Goal: Task Accomplishment & Management: Manage account settings

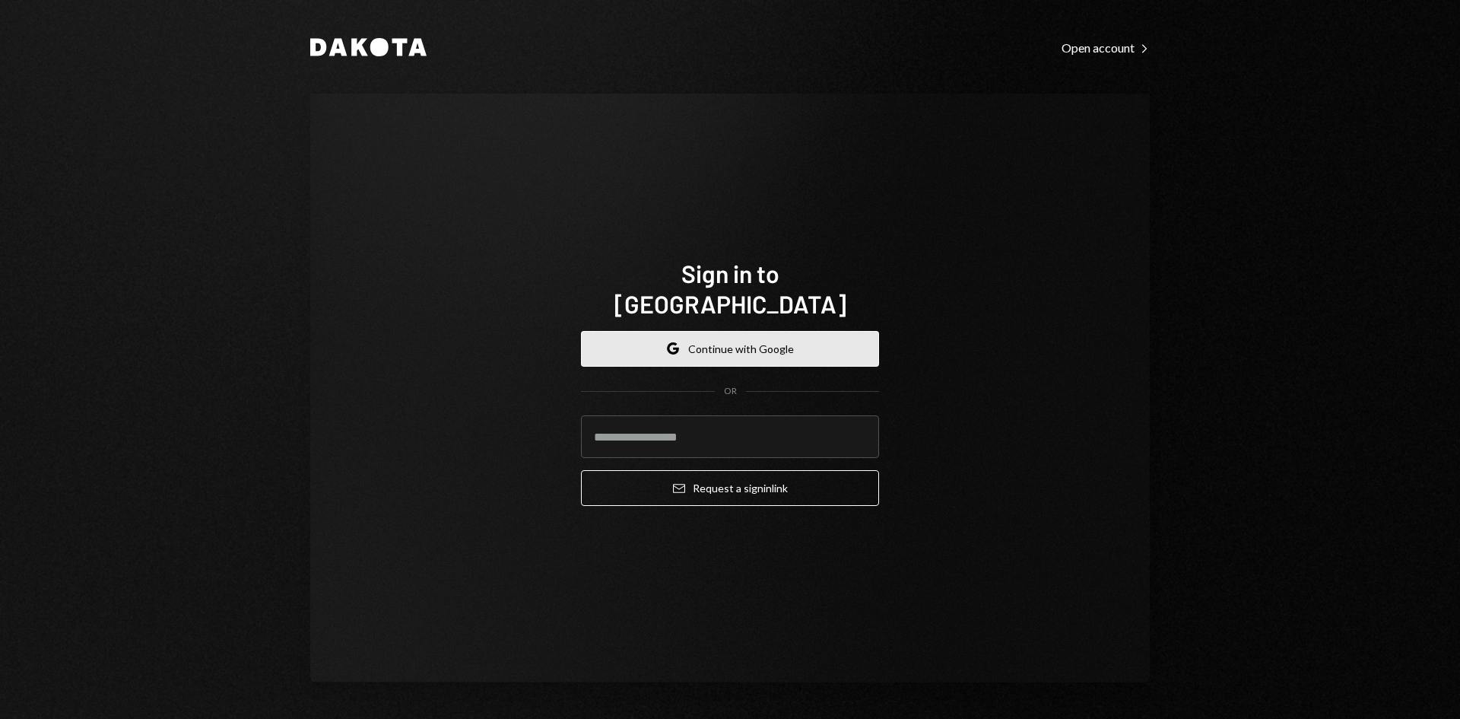
click at [753, 331] on button "Google Continue with Google" at bounding box center [730, 349] width 298 height 36
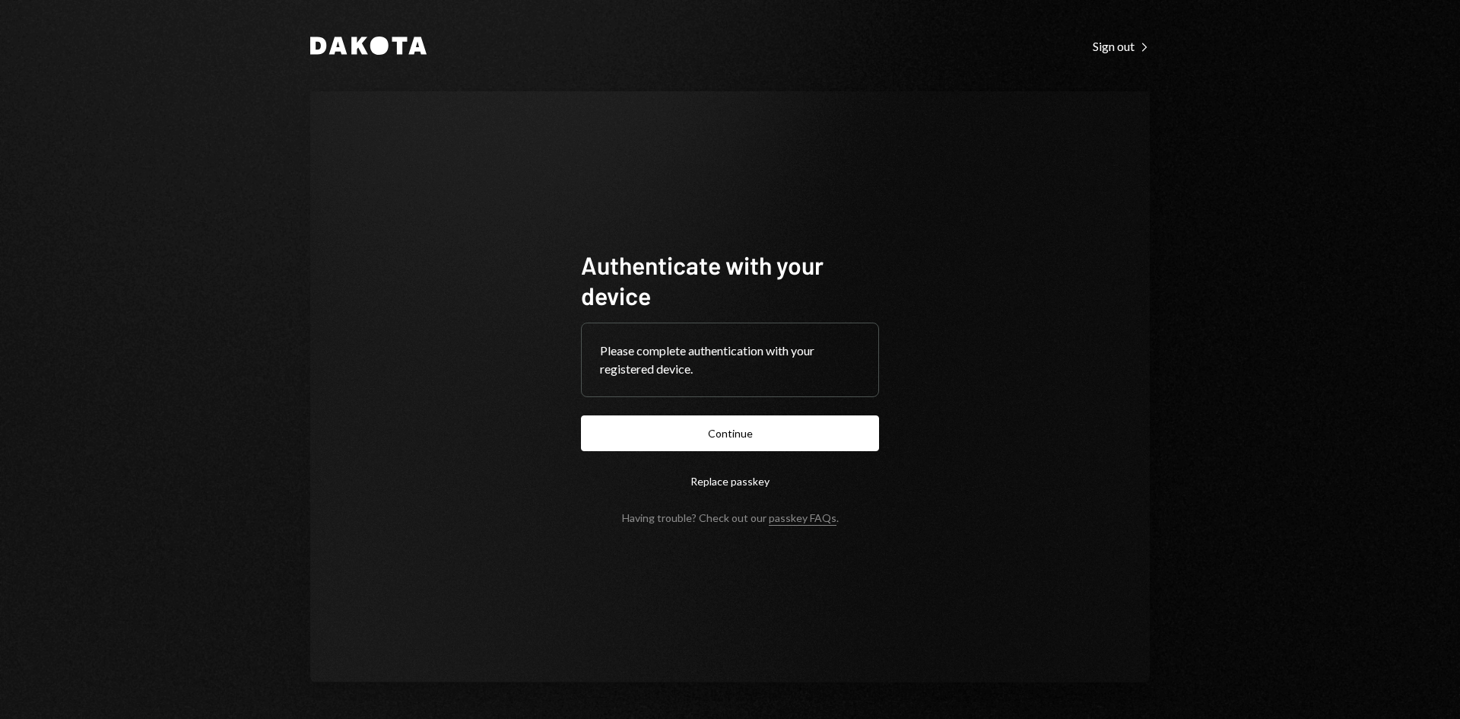
click at [716, 414] on form "Authenticate with your device Please complete authentication with your register…" at bounding box center [730, 386] width 298 height 275
click at [700, 428] on button "Continue" at bounding box center [730, 433] width 298 height 36
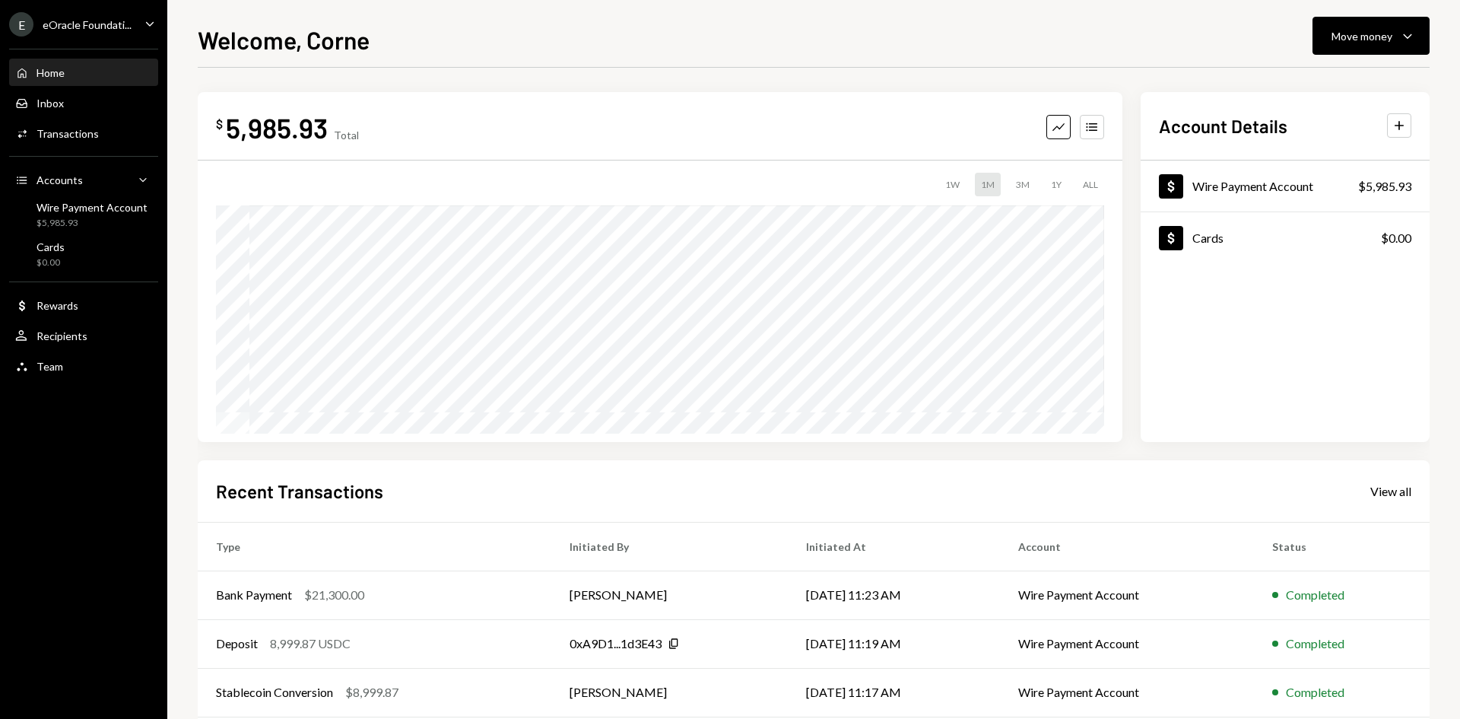
click at [56, 22] on div "eOracle Foundati..." at bounding box center [87, 24] width 89 height 13
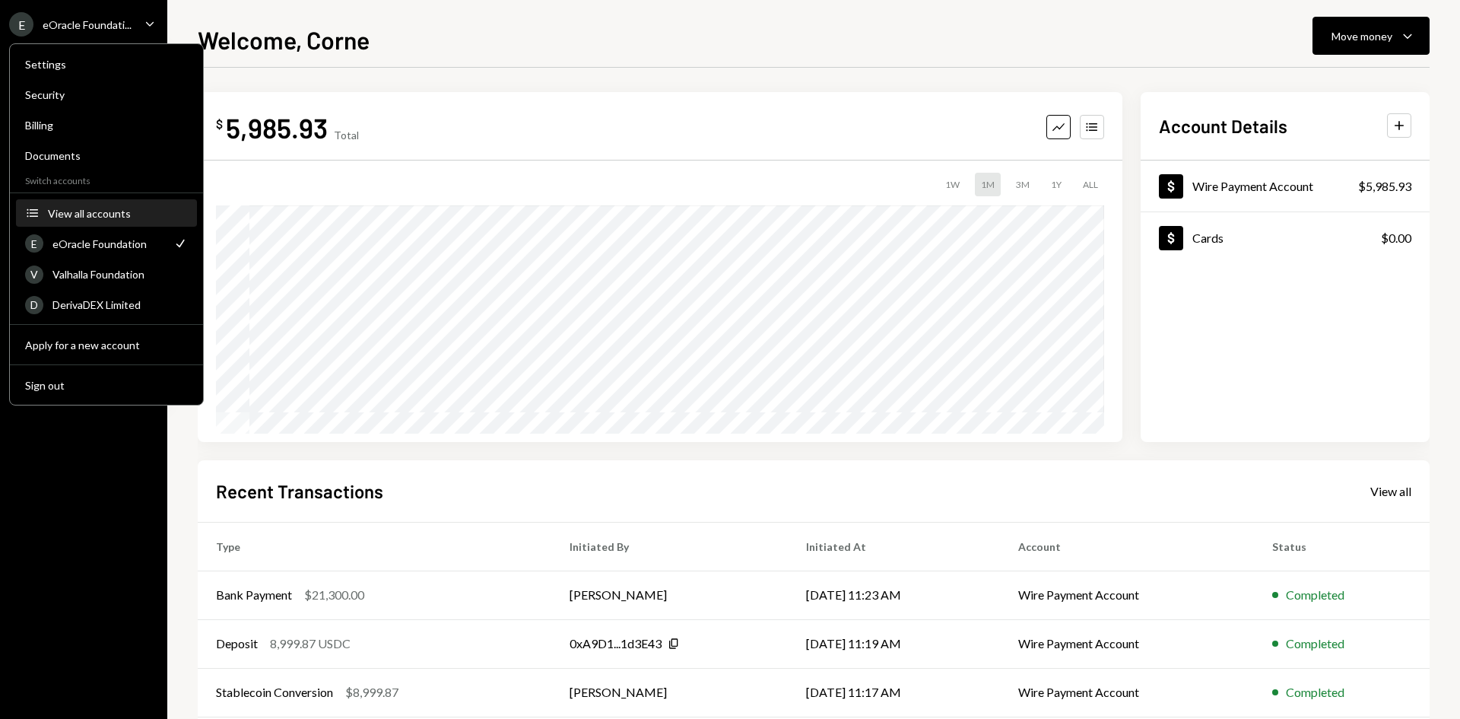
click at [78, 208] on div "View all accounts" at bounding box center [118, 213] width 140 height 13
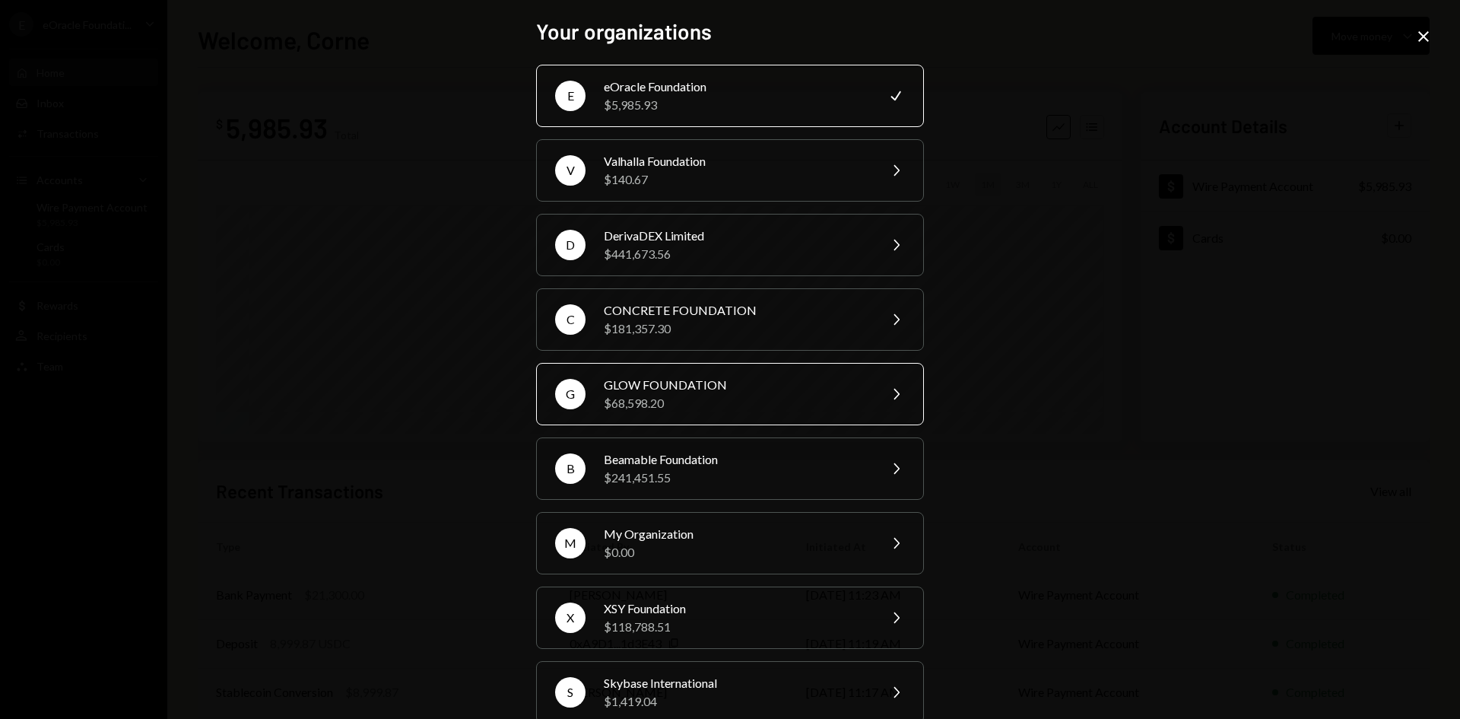
click at [694, 385] on div "GLOW FOUNDATION" at bounding box center [736, 385] width 265 height 18
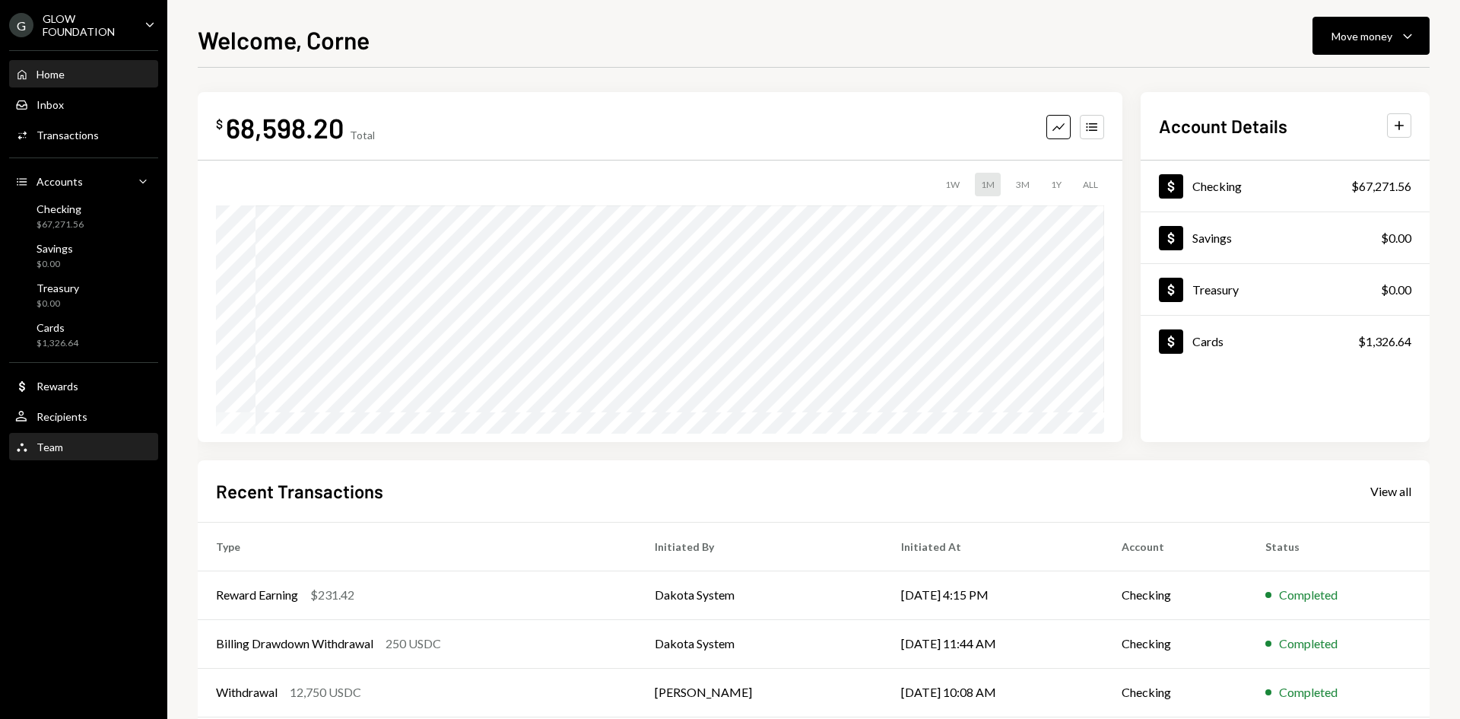
click at [61, 448] on div "Team" at bounding box center [50, 446] width 27 height 13
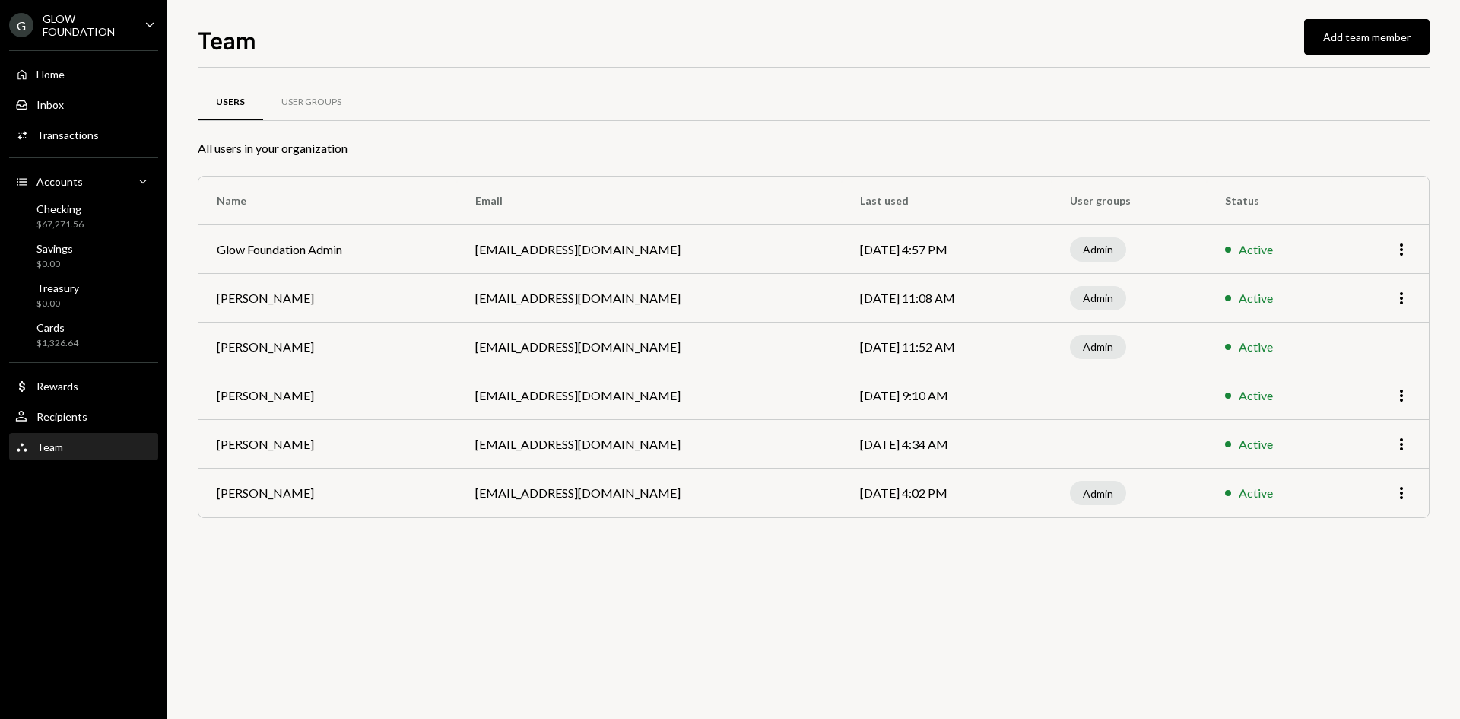
click at [108, 24] on div "GLOW FOUNDATION" at bounding box center [88, 25] width 90 height 26
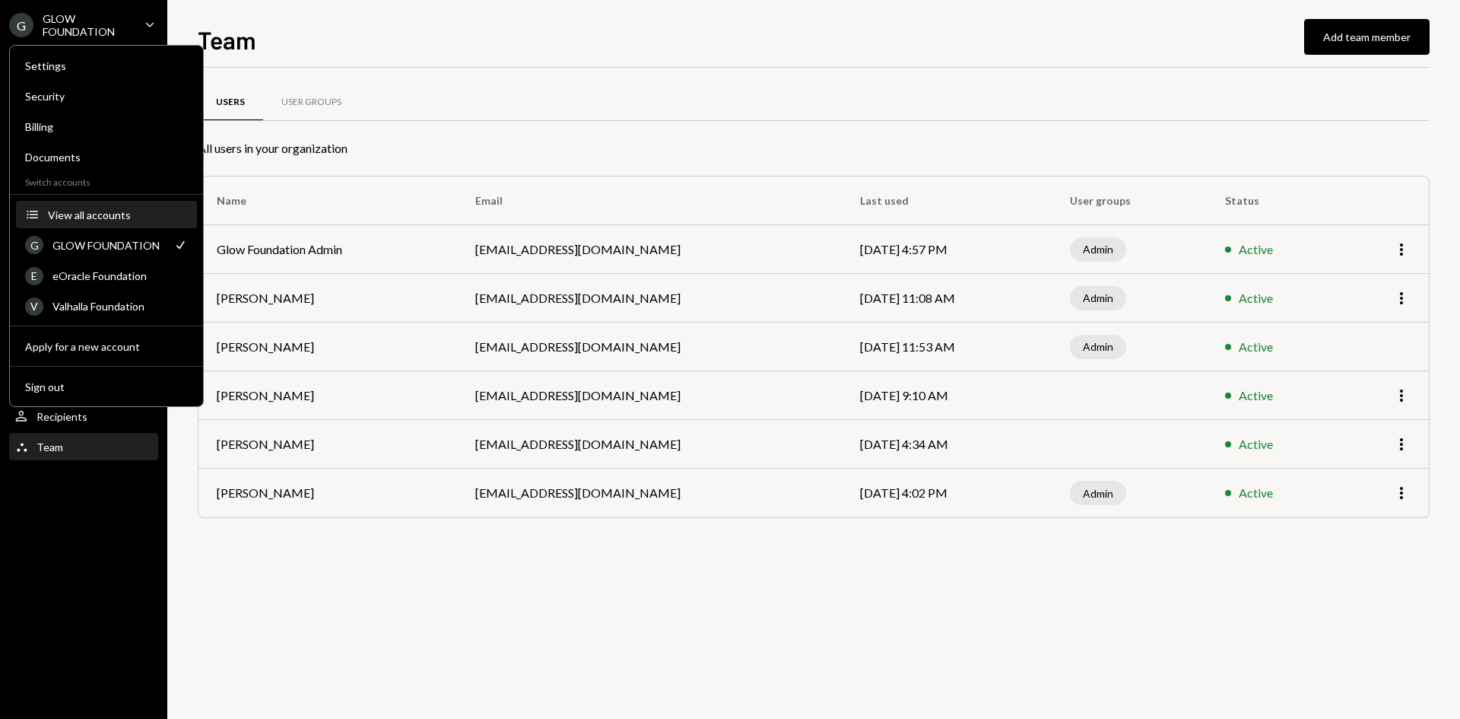
click at [84, 211] on div "View all accounts" at bounding box center [118, 214] width 140 height 13
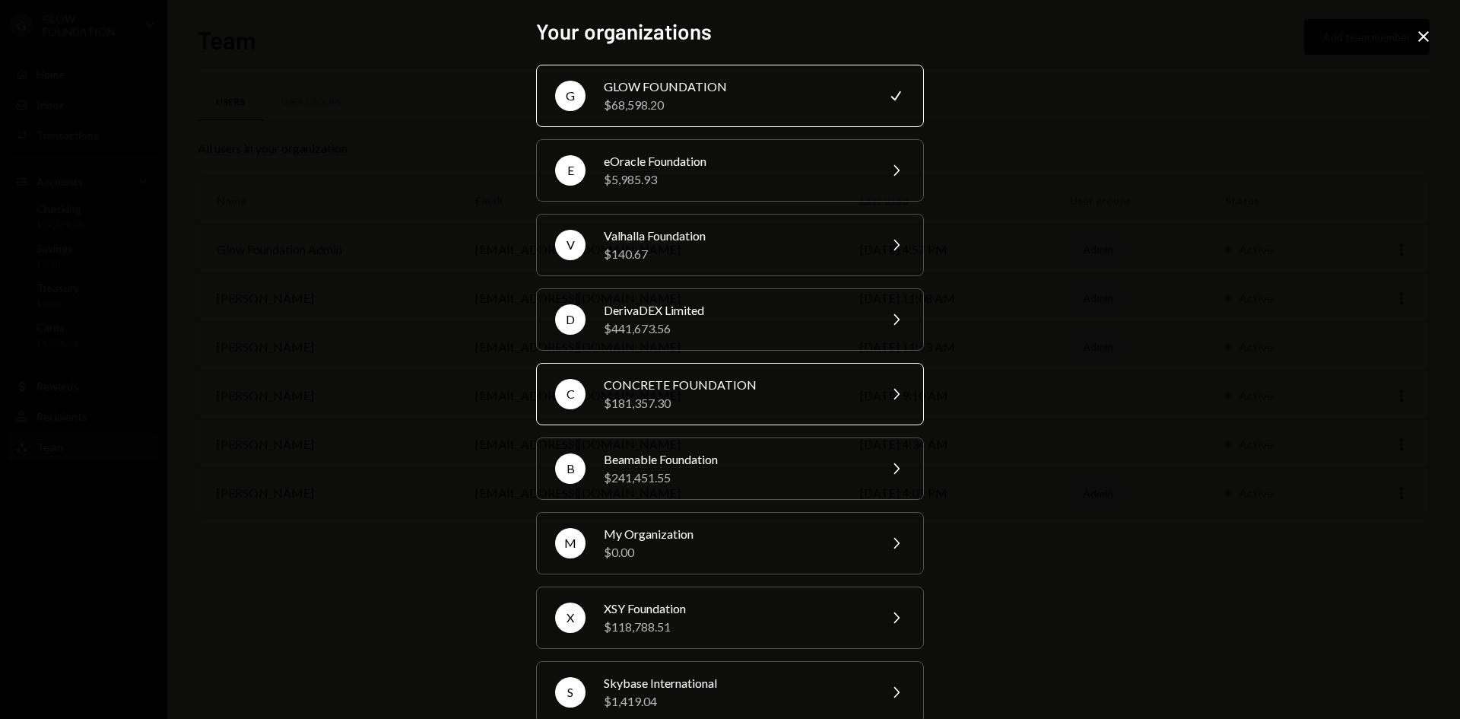
click at [673, 378] on div "CONCRETE FOUNDATION" at bounding box center [736, 385] width 265 height 18
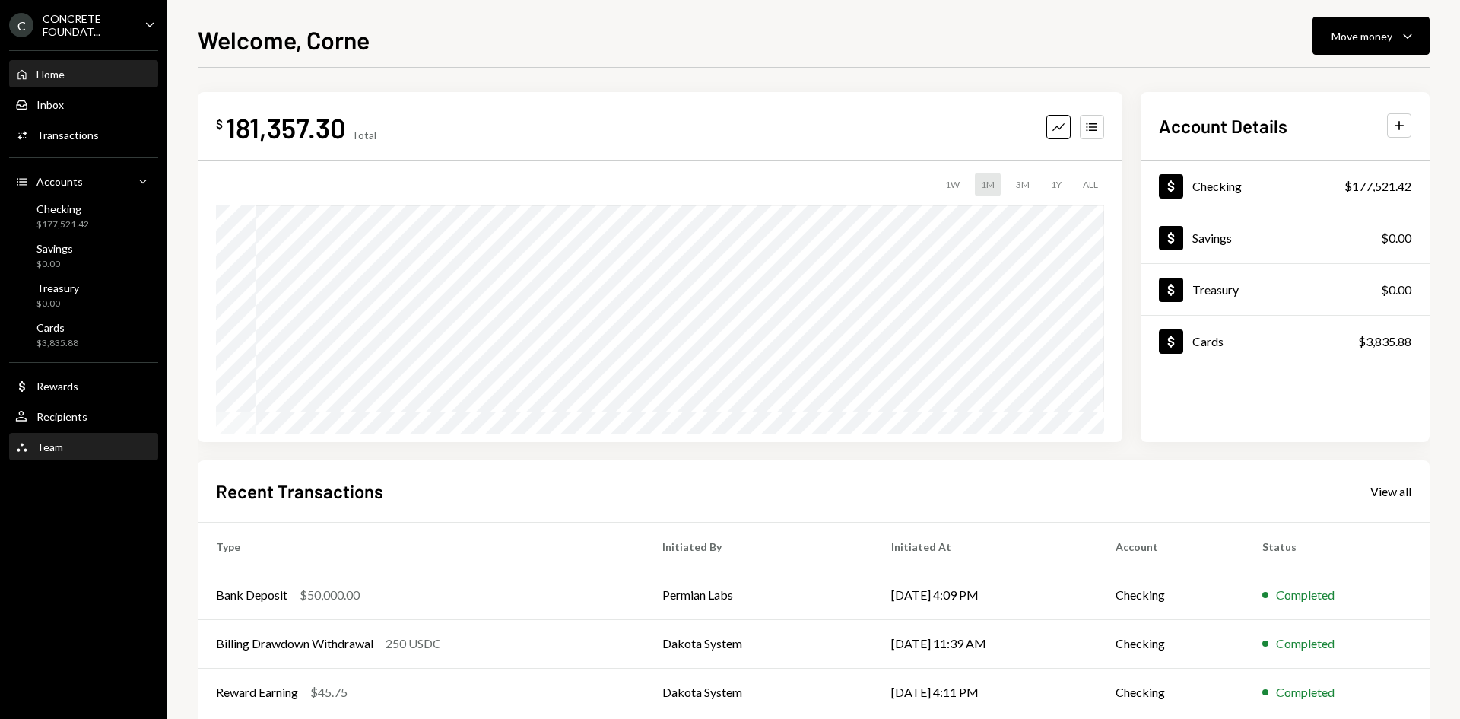
click at [80, 440] on div "Team Team" at bounding box center [83, 447] width 137 height 14
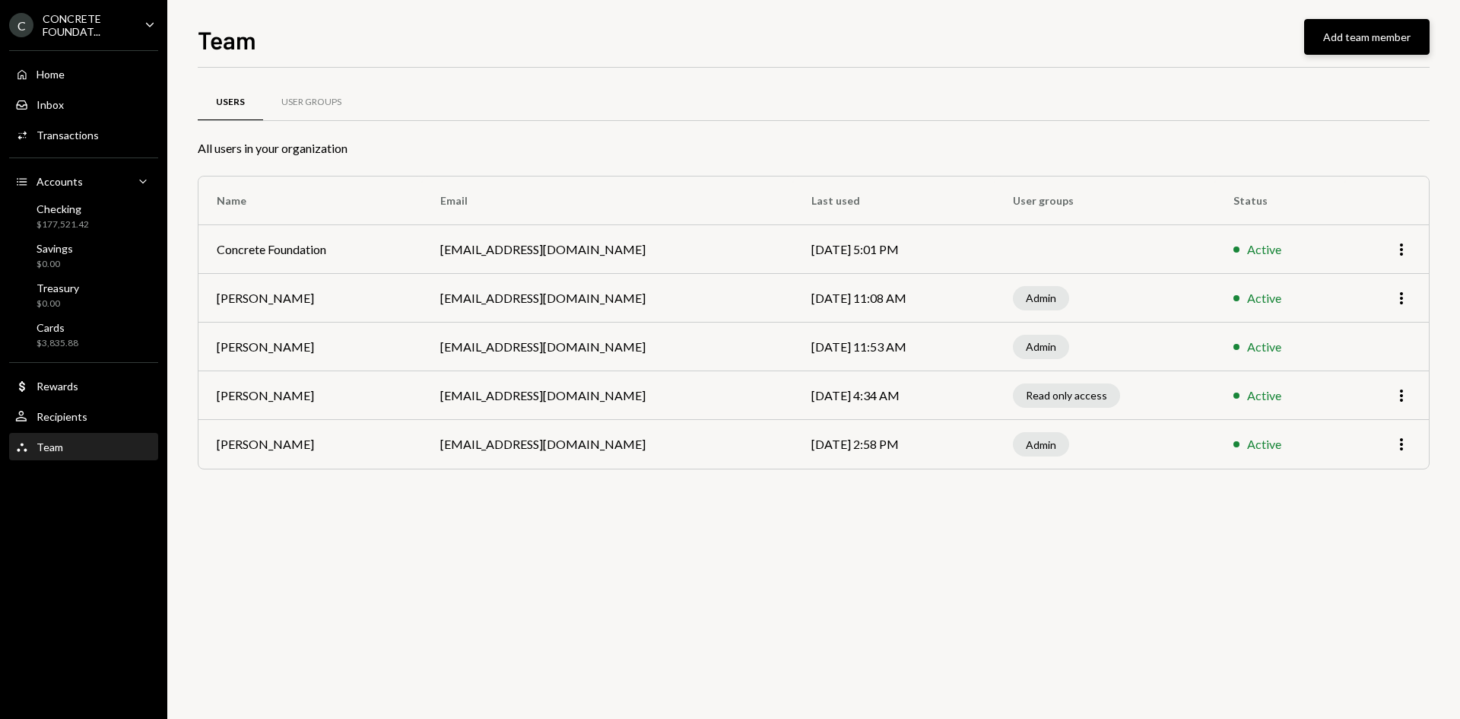
click at [1343, 37] on button "Add team member" at bounding box center [1366, 37] width 125 height 36
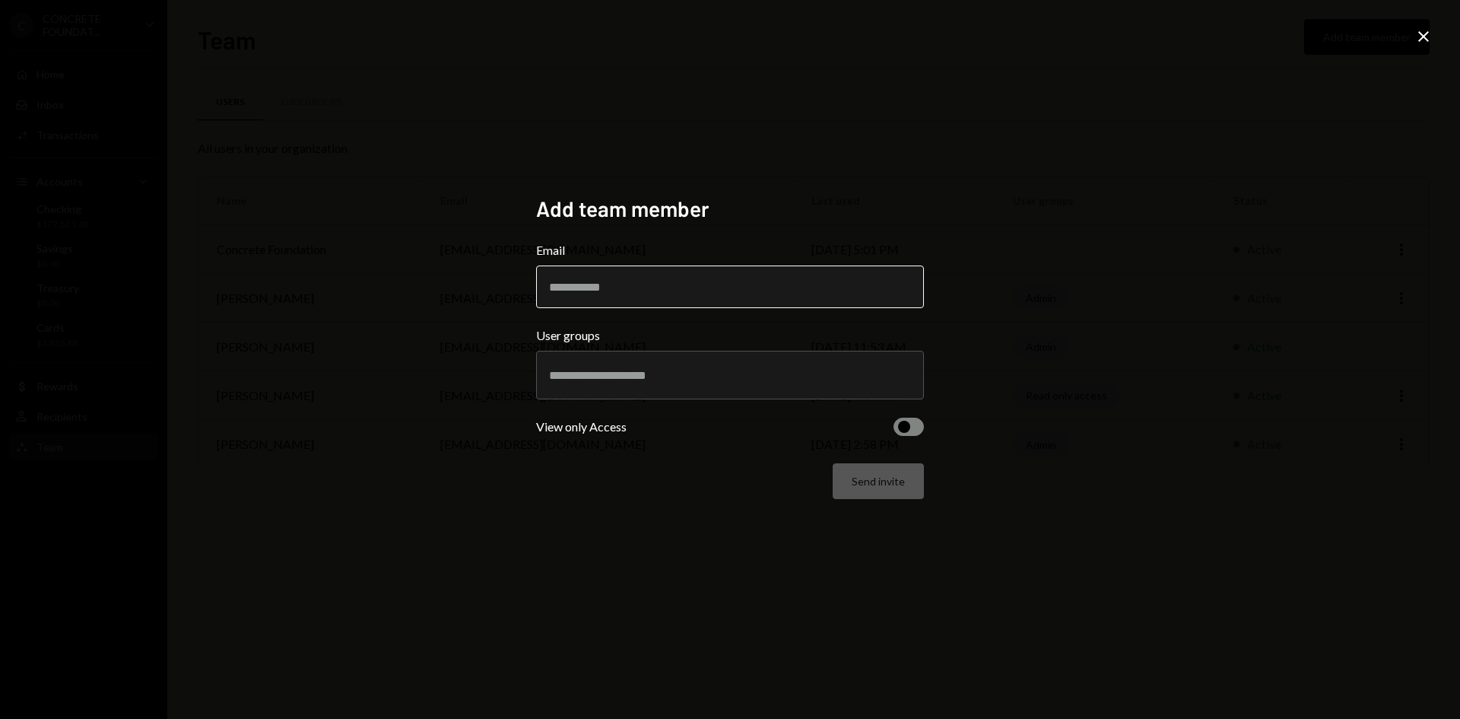
click at [570, 288] on input "Email" at bounding box center [730, 286] width 388 height 43
click at [1432, 41] on icon "Close" at bounding box center [1424, 36] width 18 height 18
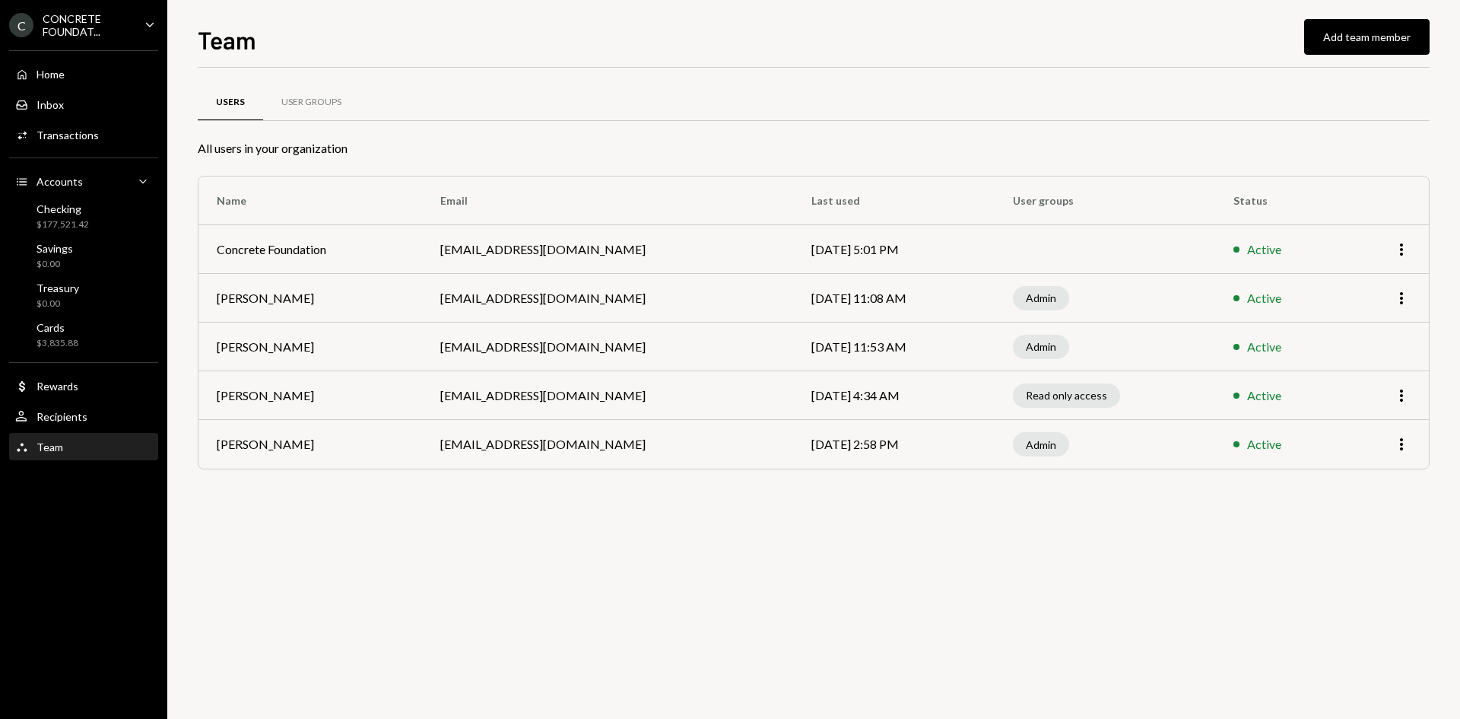
click at [130, 30] on div "CONCRETE FOUNDAT..." at bounding box center [88, 25] width 90 height 26
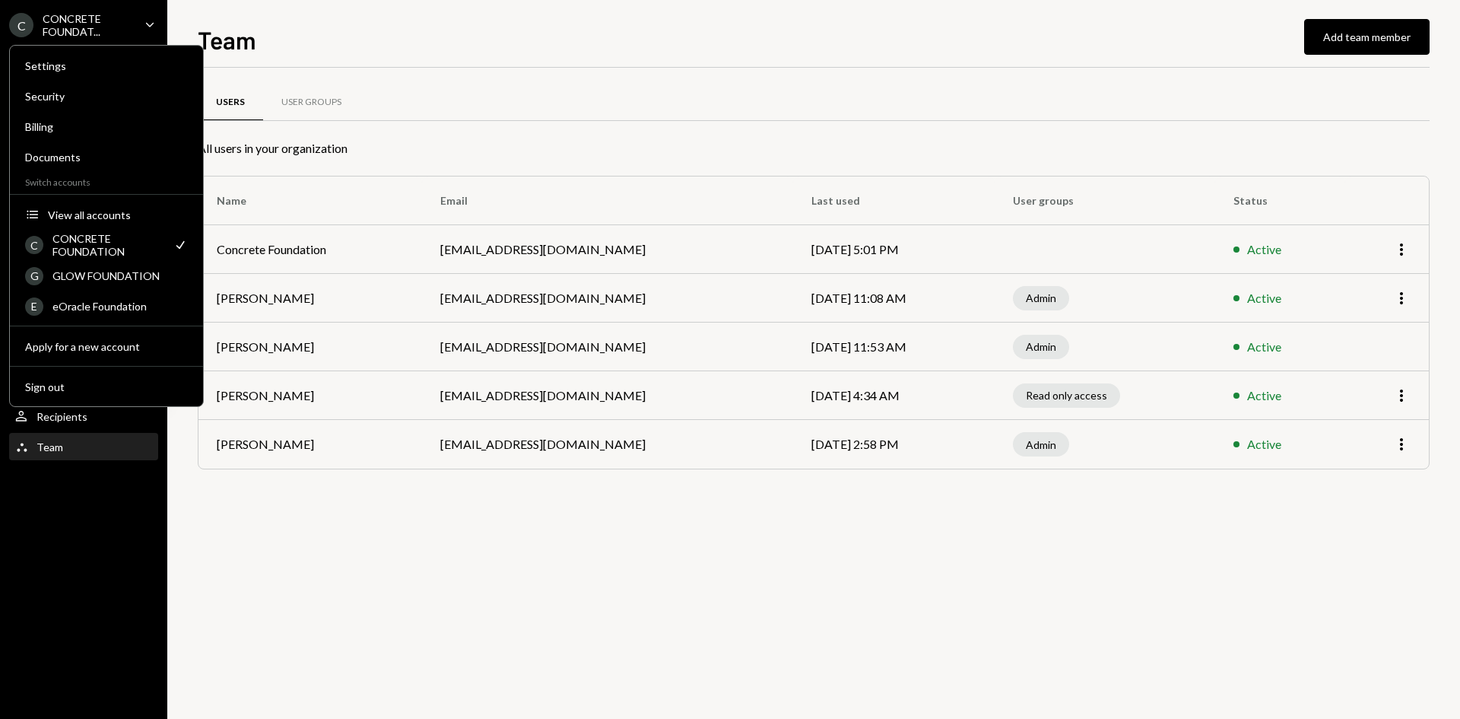
drag, startPoint x: 63, startPoint y: 21, endPoint x: 60, endPoint y: 28, distance: 8.2
click at [64, 21] on div "CONCRETE FOUNDAT..." at bounding box center [88, 25] width 90 height 26
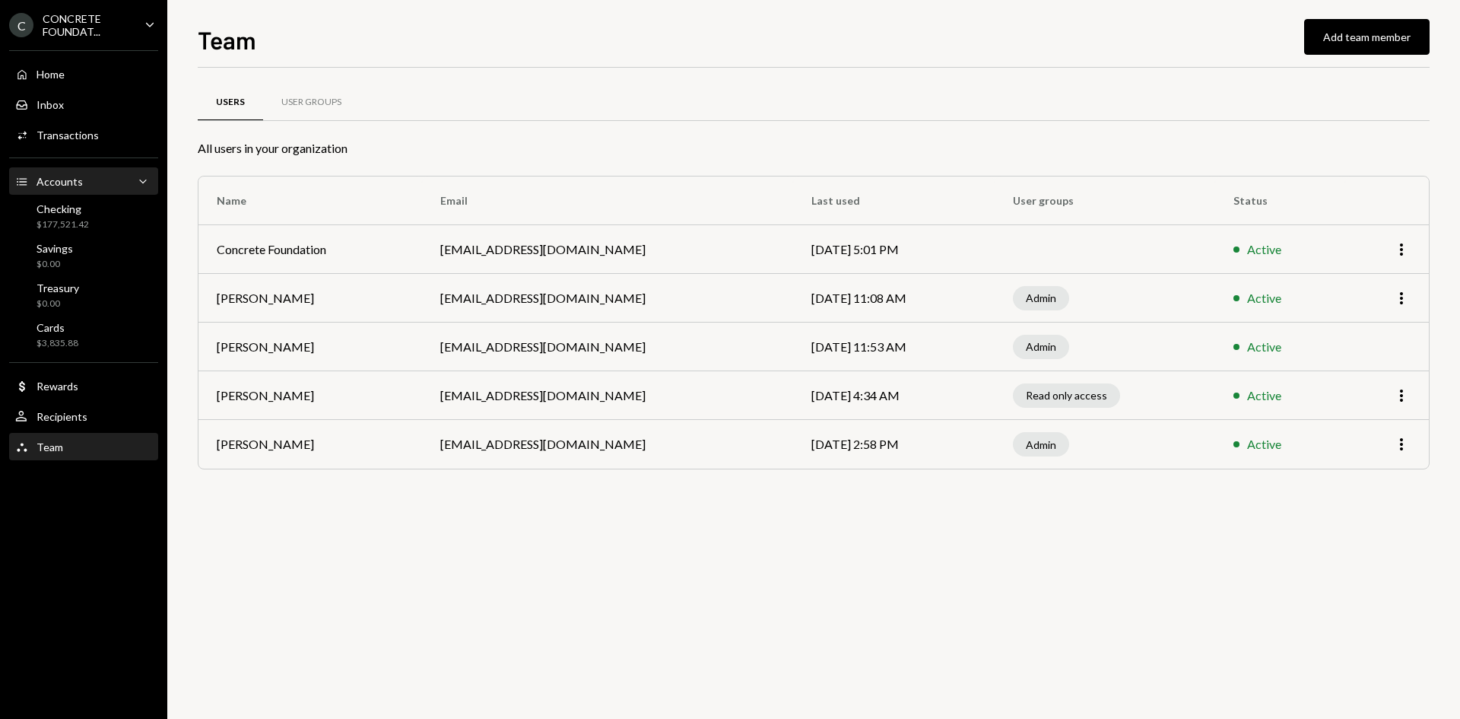
click at [58, 180] on div "Accounts" at bounding box center [60, 181] width 46 height 13
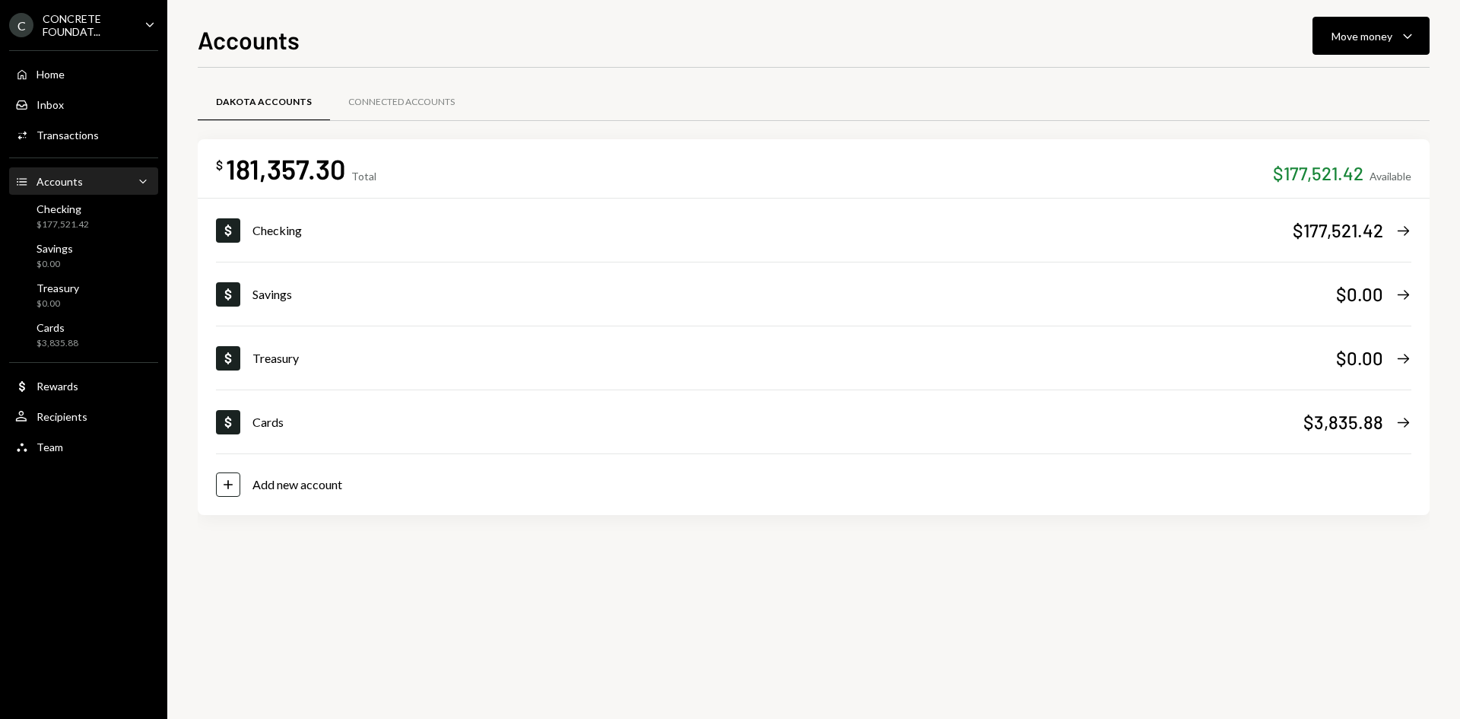
click at [65, 17] on div "CONCRETE FOUNDAT..." at bounding box center [88, 25] width 90 height 26
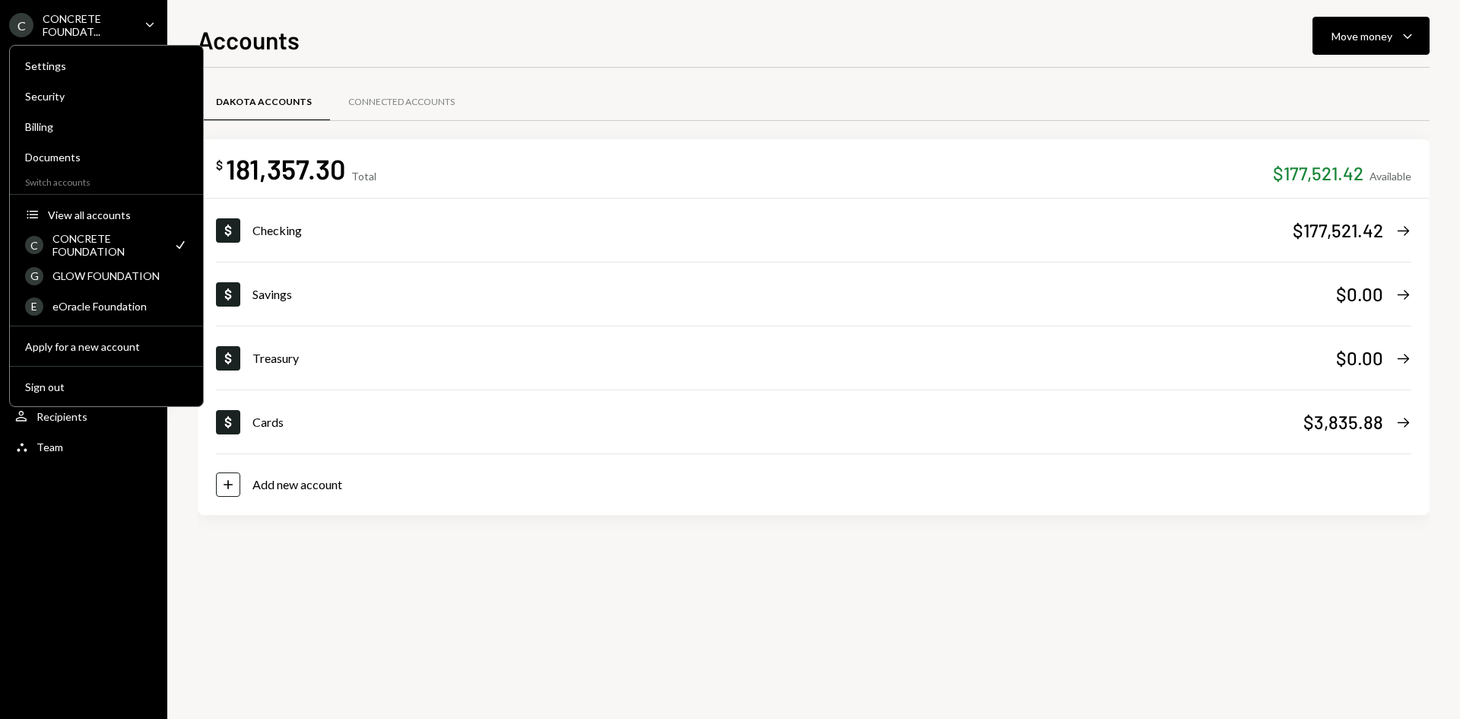
click at [29, 17] on div "C" at bounding box center [21, 25] width 24 height 24
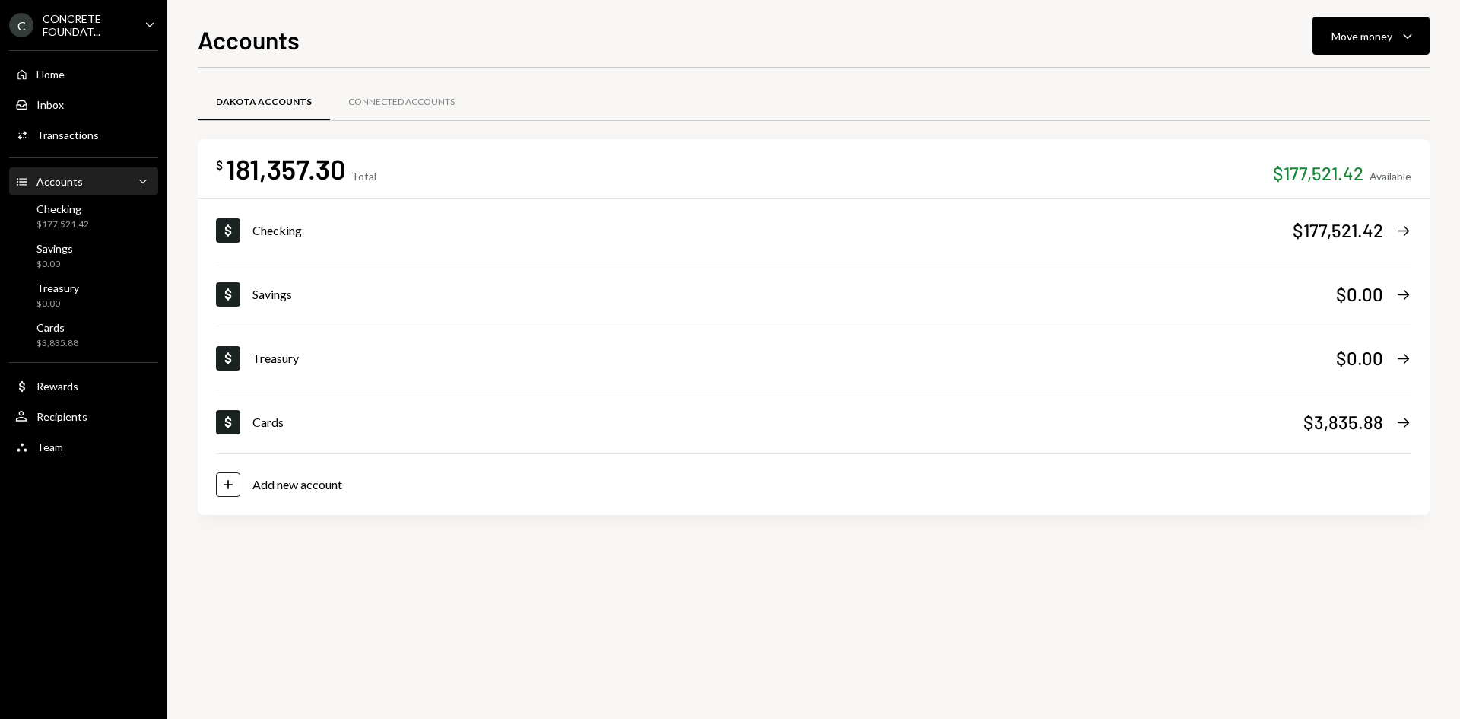
click at [29, 17] on div "C" at bounding box center [21, 25] width 24 height 24
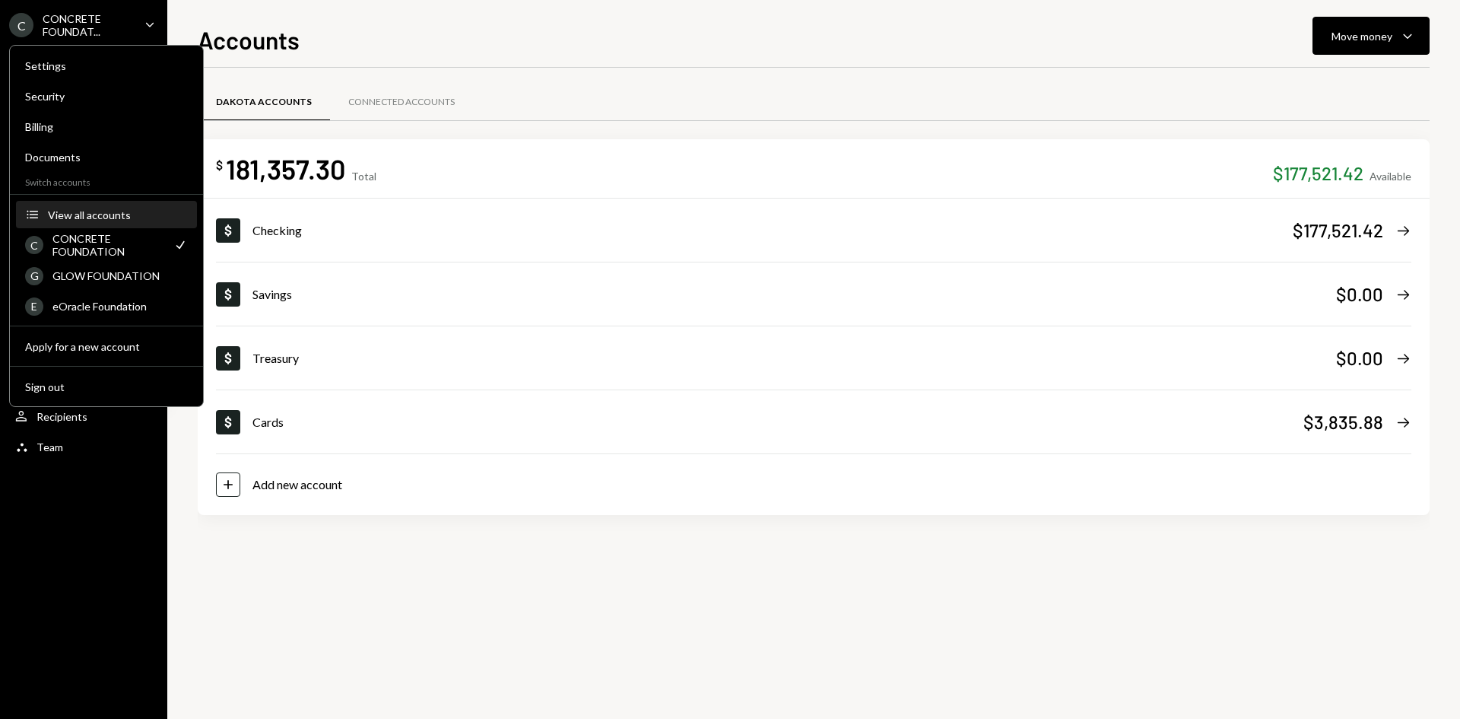
click at [88, 224] on button "Accounts View all accounts" at bounding box center [106, 215] width 181 height 27
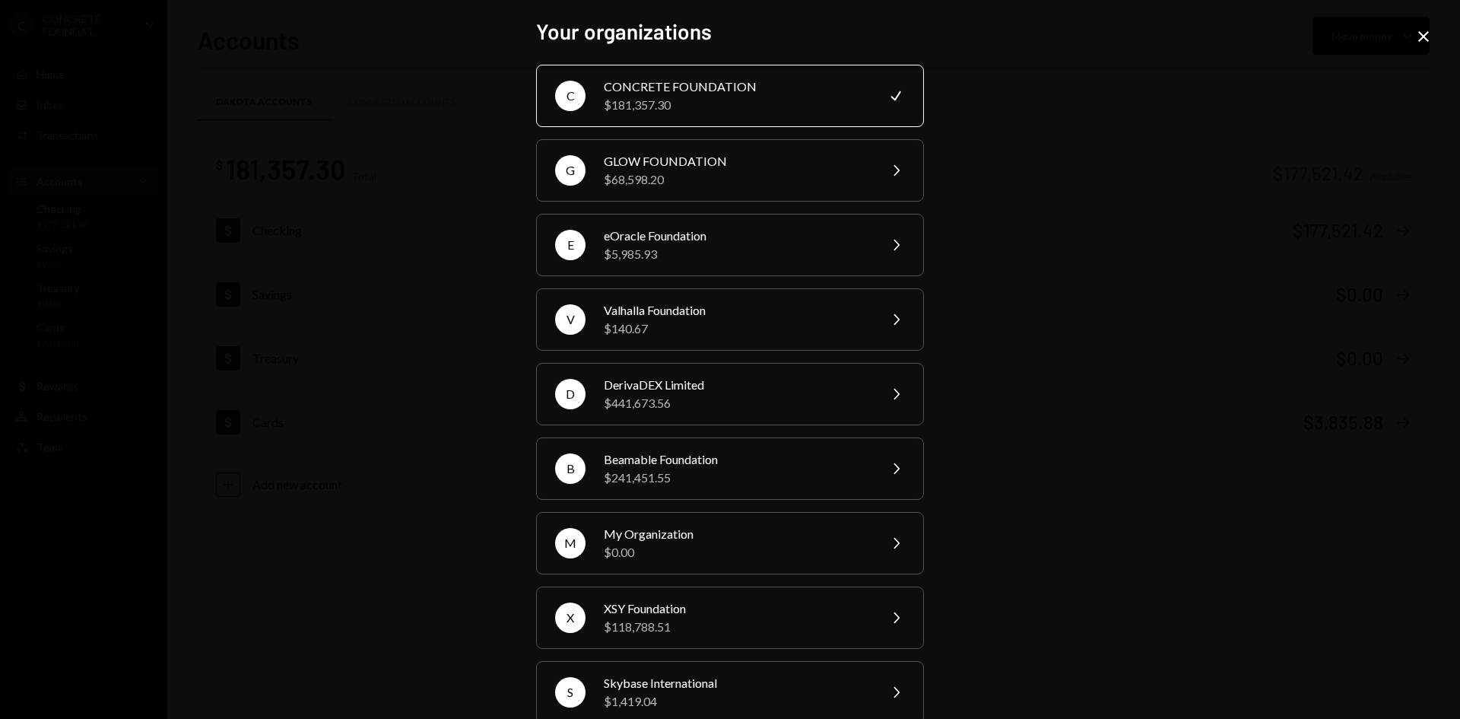
click at [191, 240] on div "Your organizations C CONCRETE FOUNDATION $181,357.30 Check G GLOW FOUNDATION $6…" at bounding box center [730, 359] width 1460 height 719
click at [1424, 39] on icon "Close" at bounding box center [1424, 36] width 18 height 18
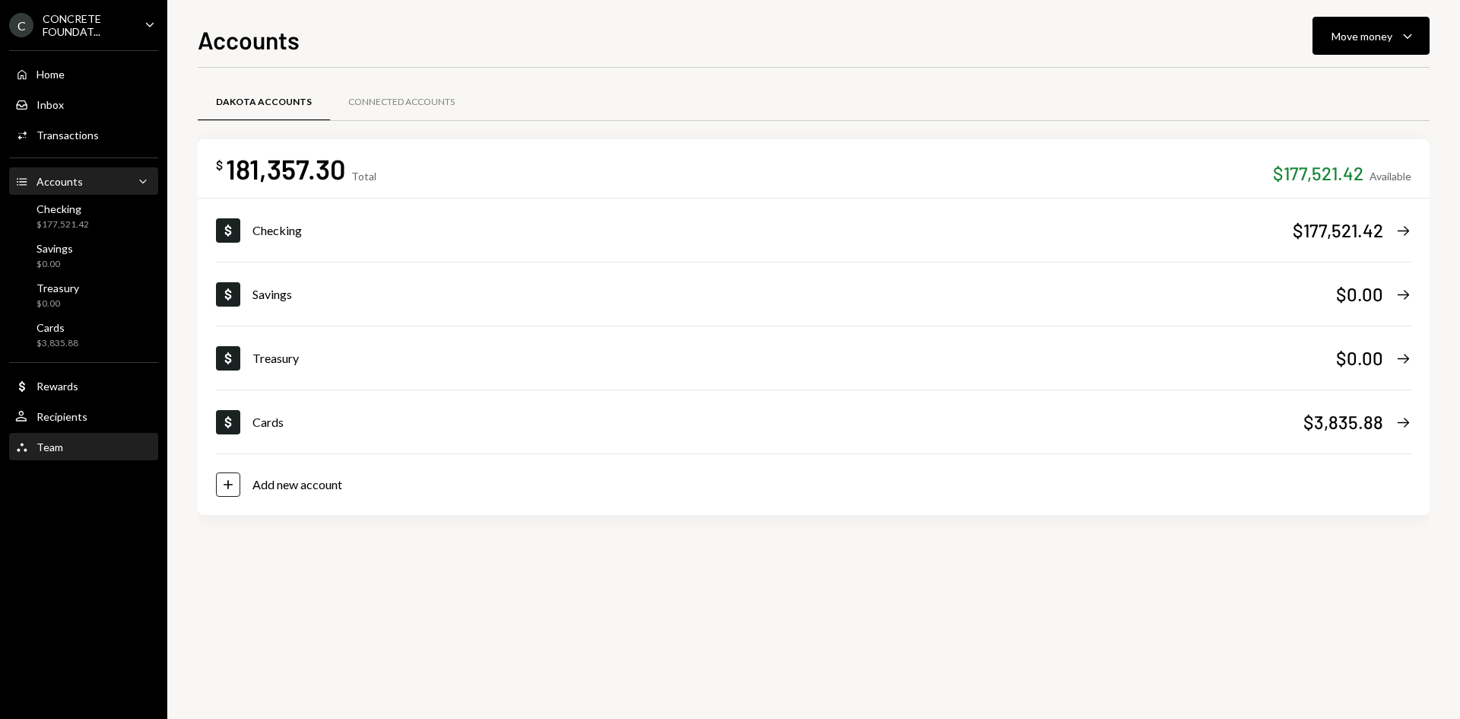
click at [83, 448] on div "Team Team" at bounding box center [83, 447] width 137 height 14
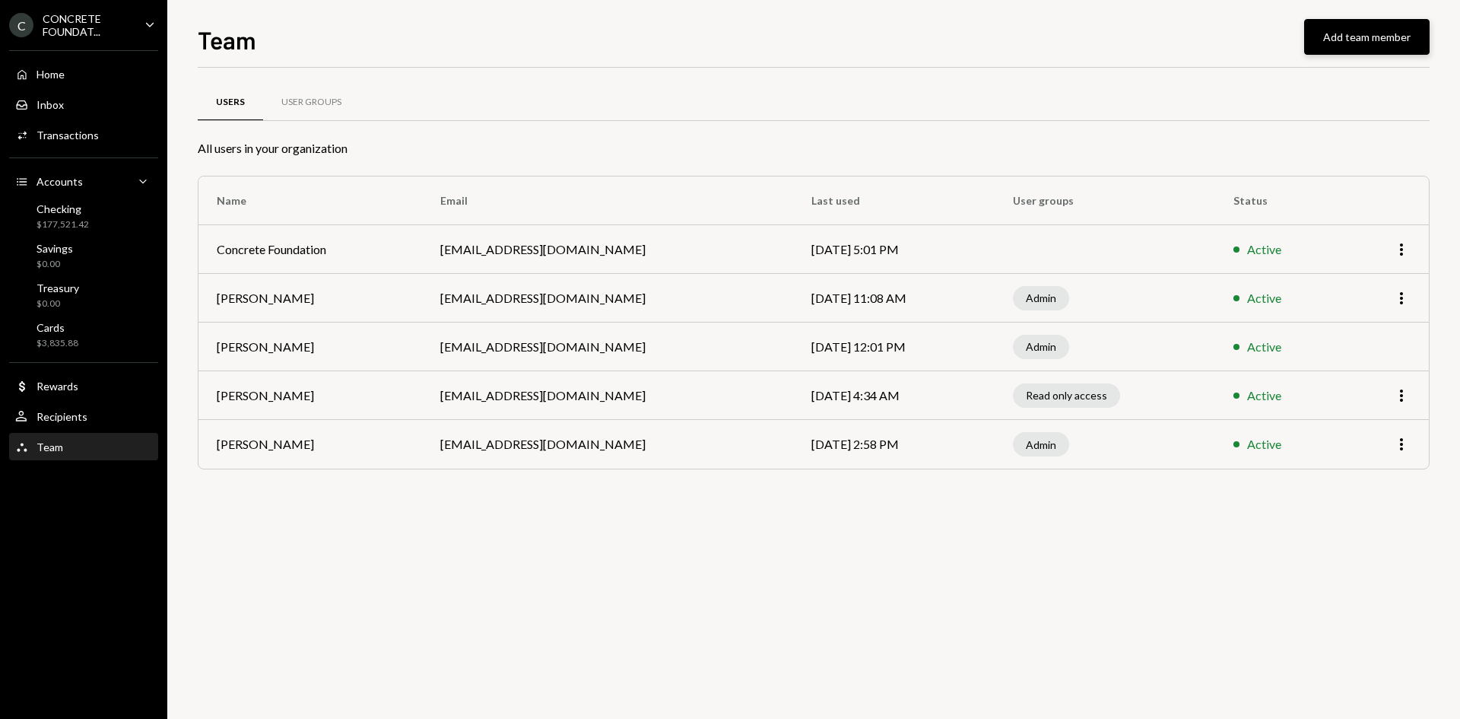
click at [1340, 34] on button "Add team member" at bounding box center [1366, 37] width 125 height 36
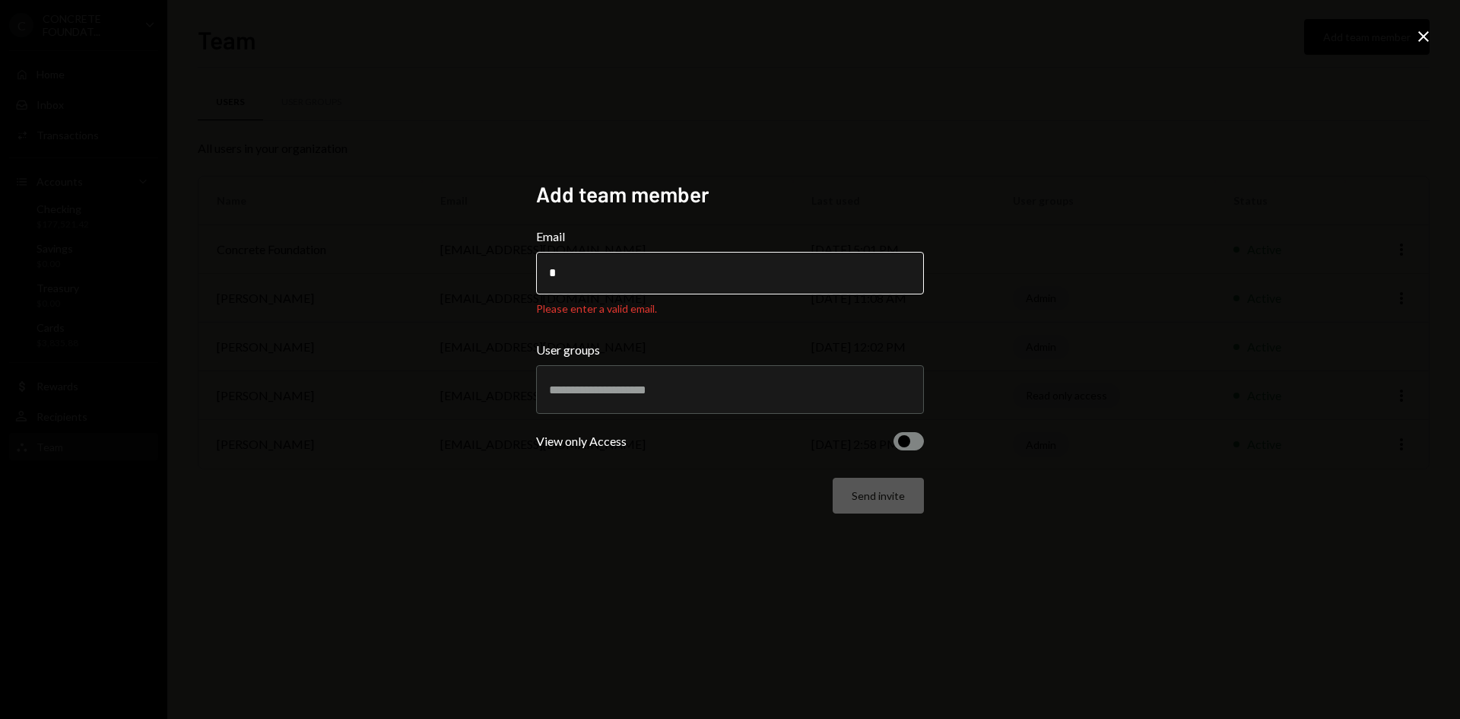
click at [611, 275] on input "*" at bounding box center [730, 273] width 388 height 43
drag, startPoint x: 586, startPoint y: 274, endPoint x: 508, endPoint y: 278, distance: 77.7
click at [509, 278] on div "Add team member Email * Please enter a valid email. User groups View only Acces…" at bounding box center [730, 359] width 1460 height 719
paste input "**********"
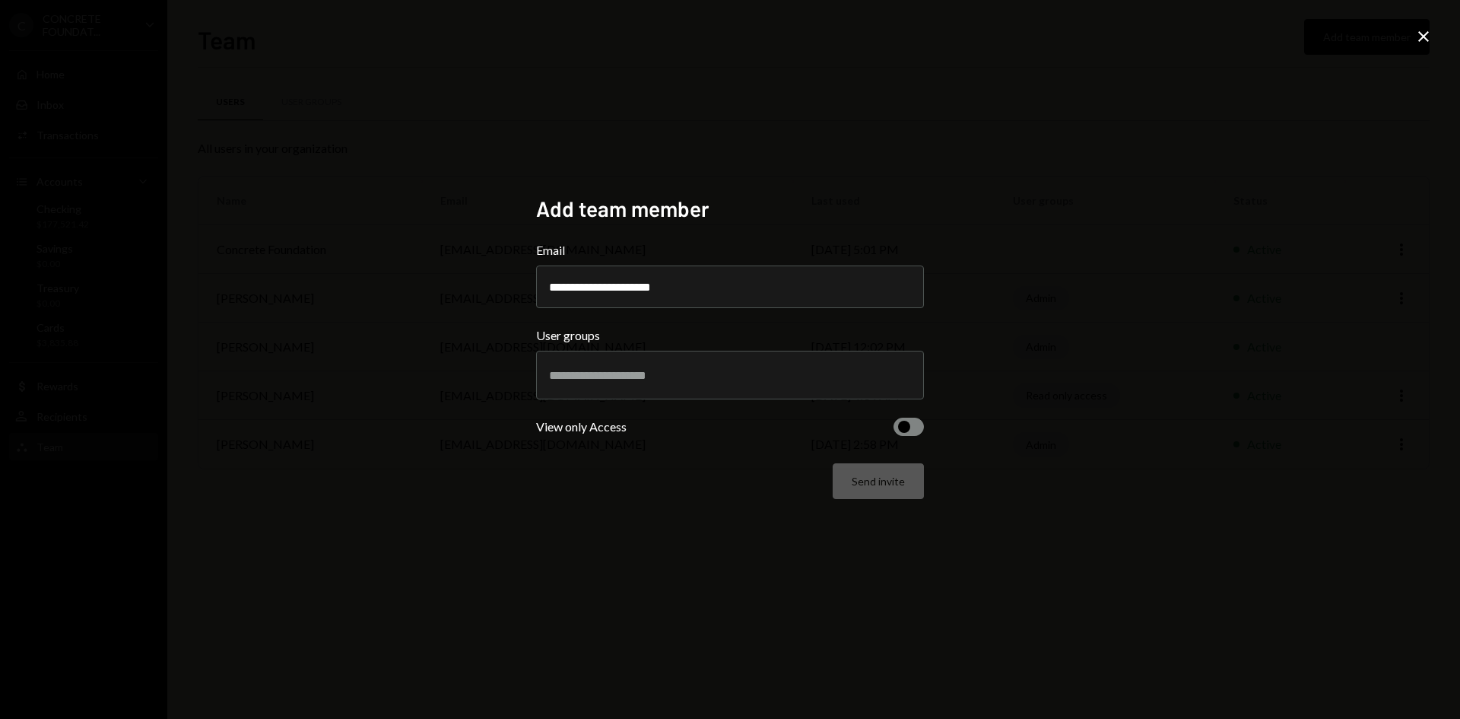
type input "**********"
click at [621, 376] on input "text" at bounding box center [730, 375] width 362 height 14
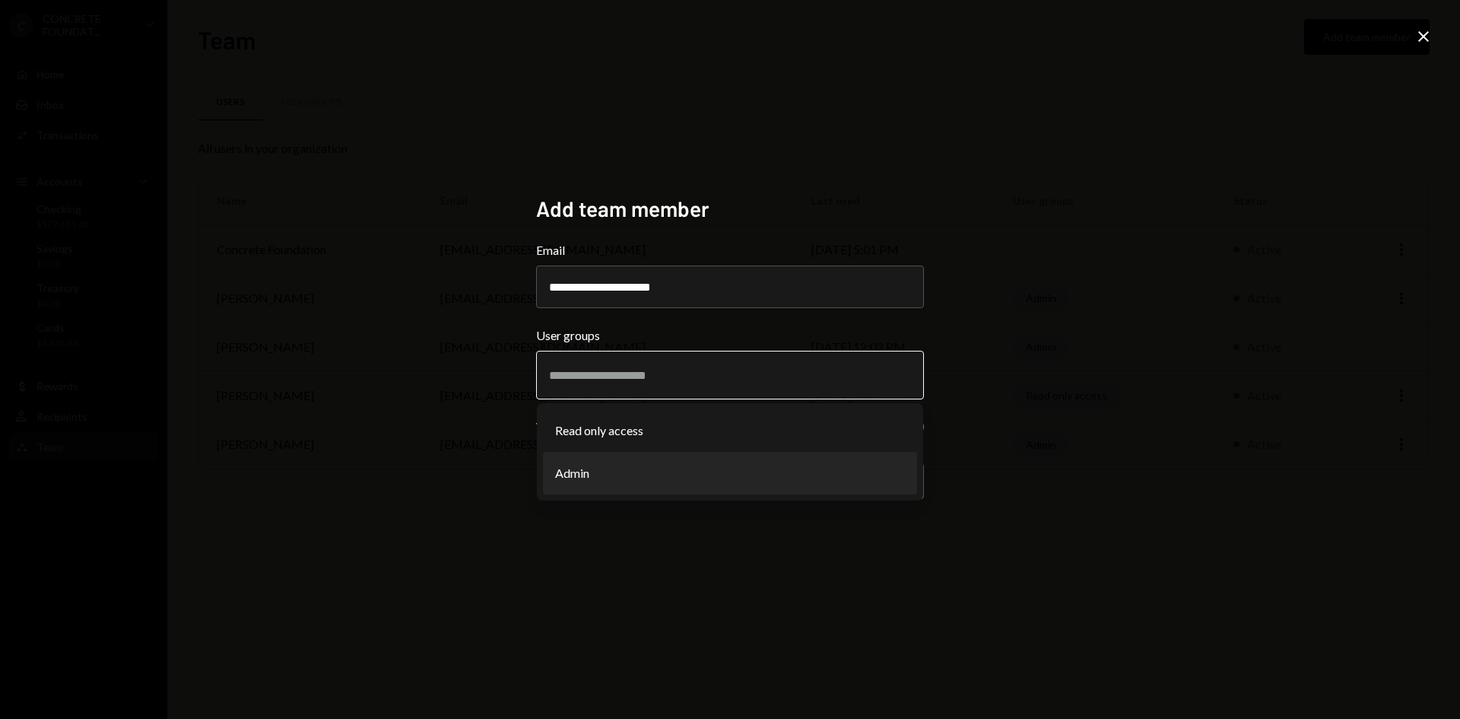
click at [608, 467] on li "Admin" at bounding box center [730, 473] width 374 height 43
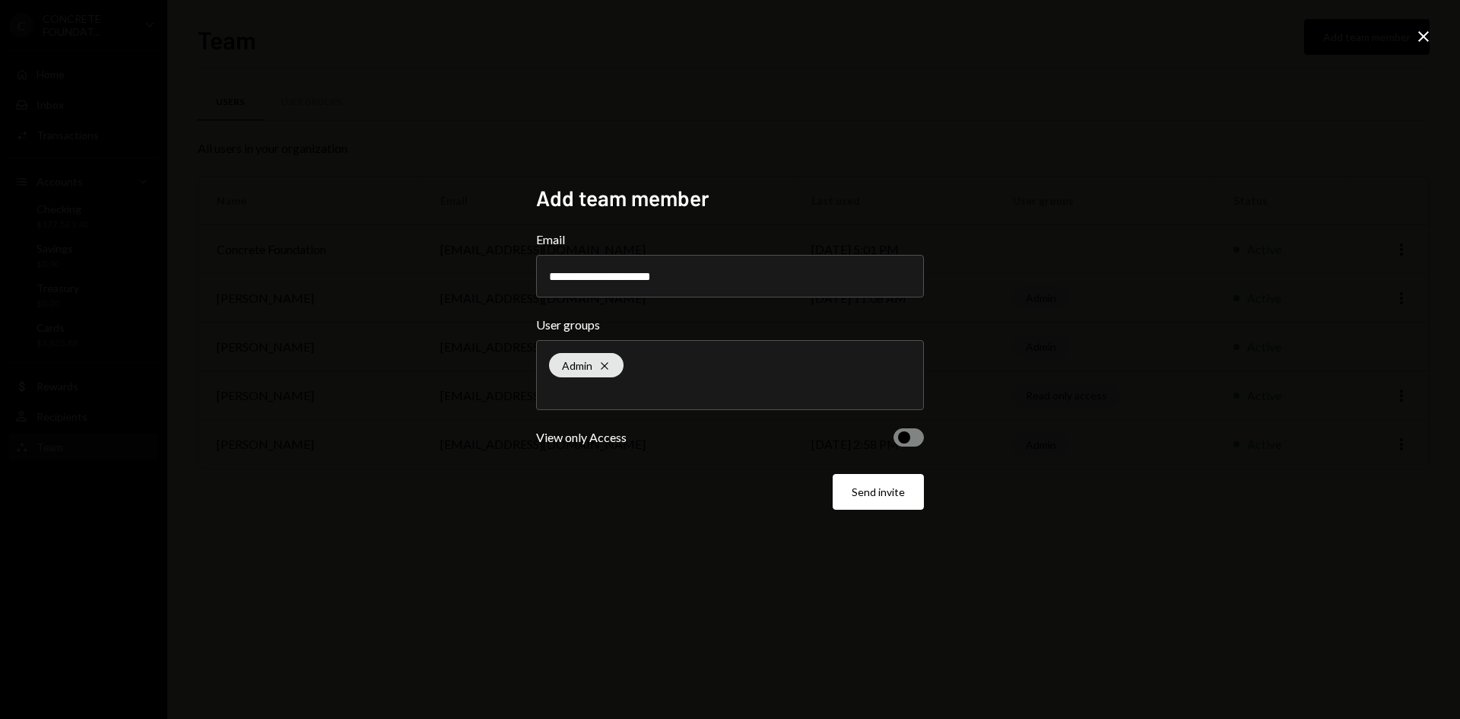
click at [884, 503] on button "Send invite" at bounding box center [878, 492] width 91 height 36
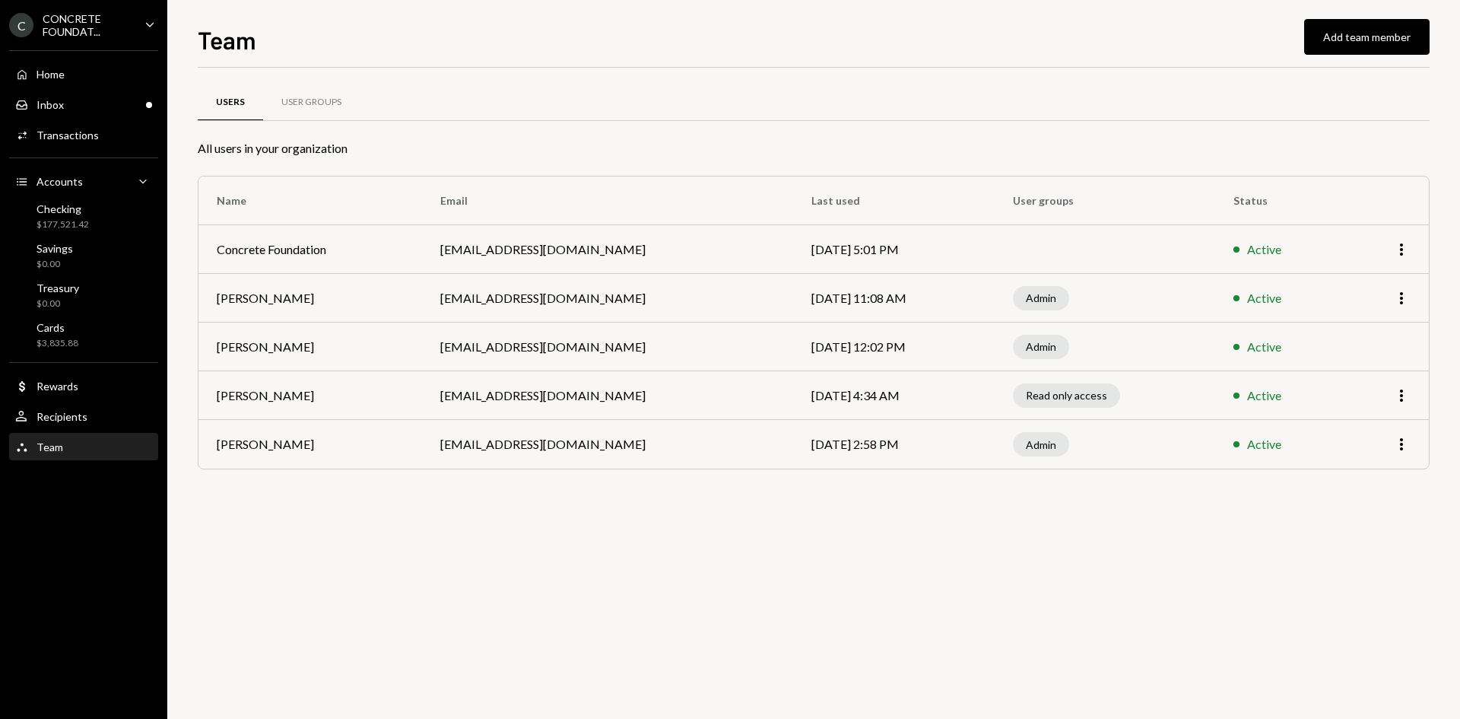
click at [98, 9] on ul "C CONCRETE FOUNDAT... Caret Down Home Home Inbox Inbox Activities Transactions …" at bounding box center [83, 231] width 167 height 463
click at [97, 21] on div "CONCRETE FOUNDAT..." at bounding box center [88, 25] width 90 height 26
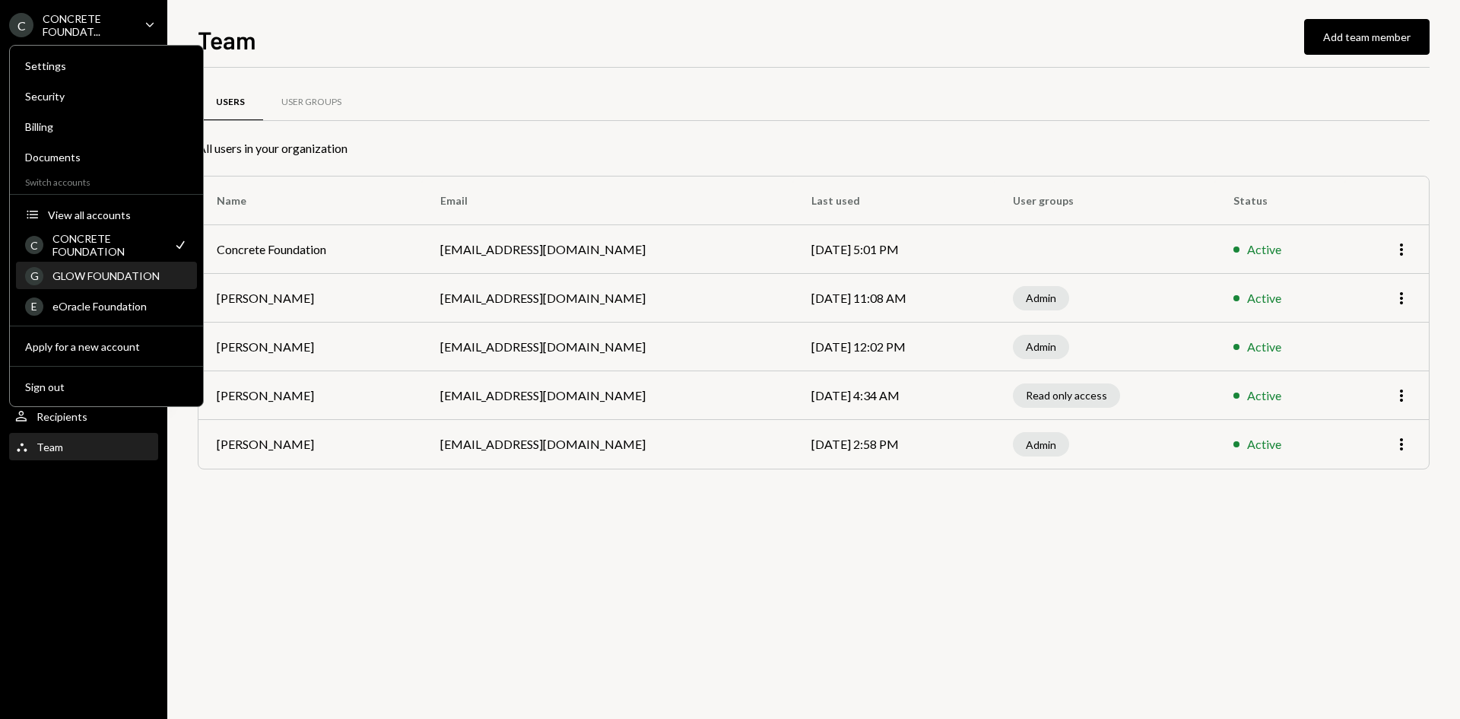
click at [100, 281] on div "GLOW FOUNDATION" at bounding box center [119, 275] width 135 height 13
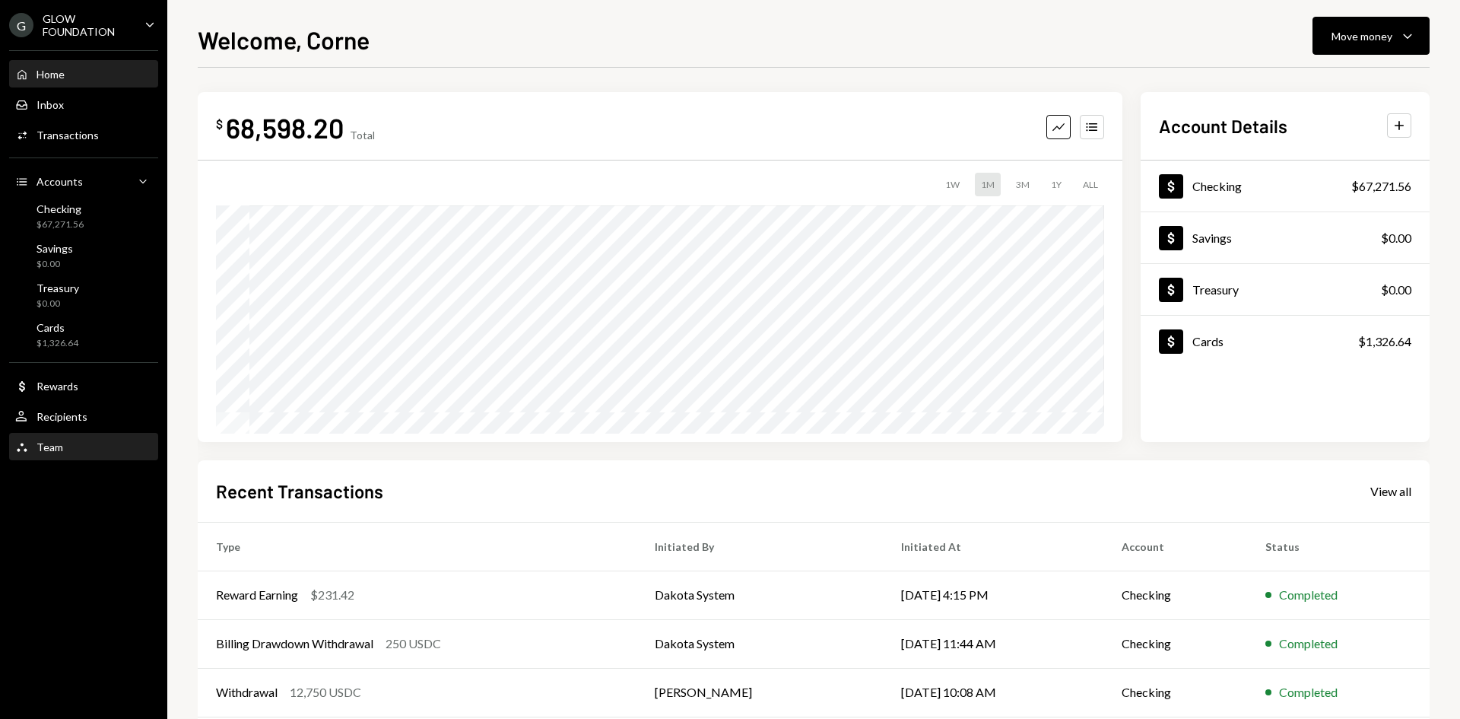
click at [69, 454] on div "Team Team" at bounding box center [83, 447] width 137 height 26
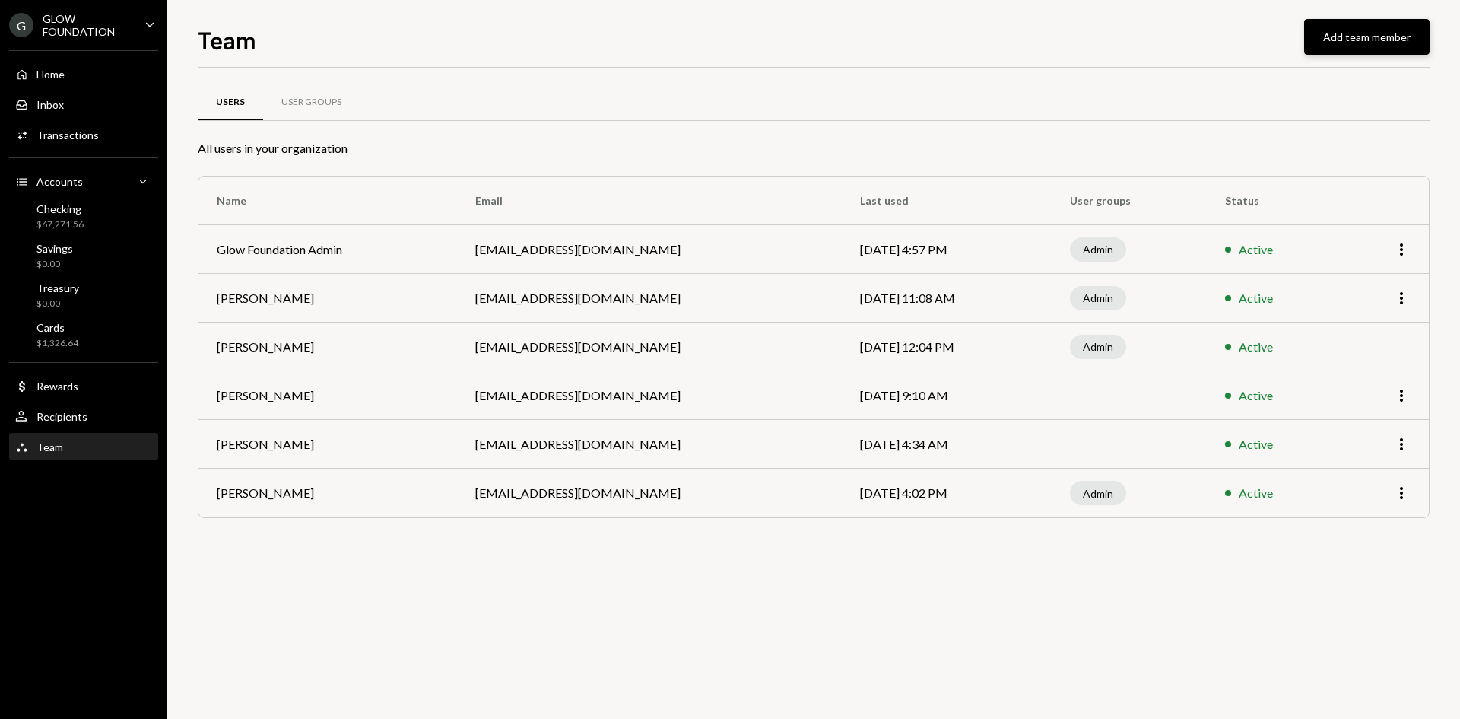
click at [1362, 36] on button "Add team member" at bounding box center [1366, 37] width 125 height 36
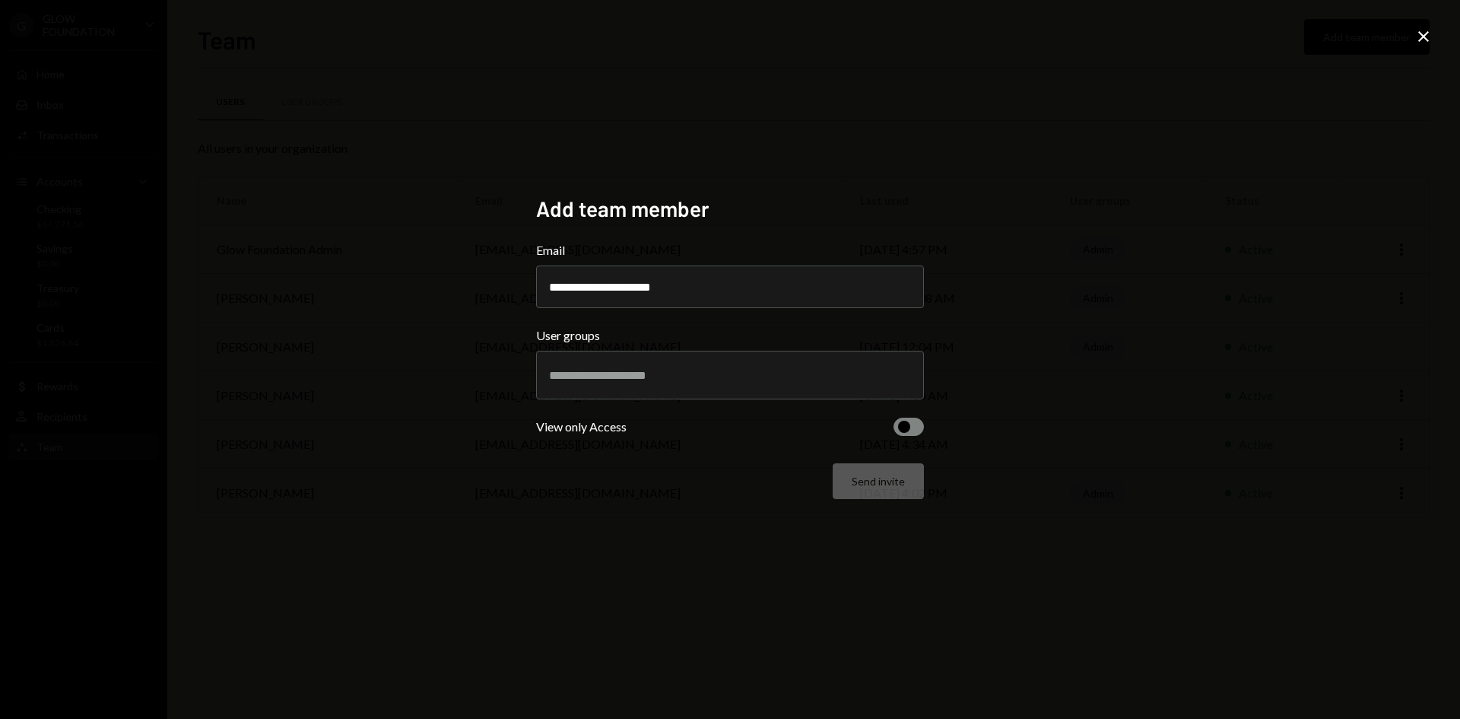
type input "**********"
click at [578, 376] on input "text" at bounding box center [730, 375] width 362 height 14
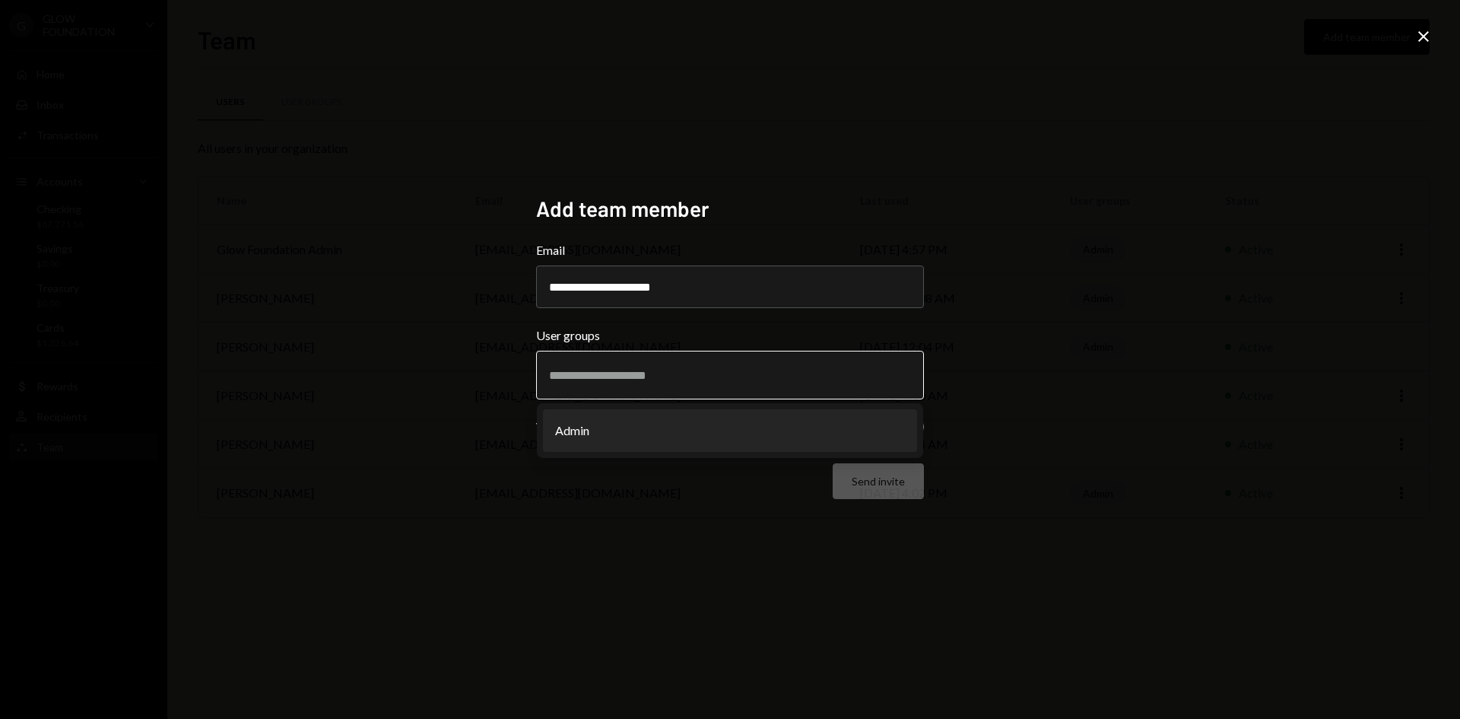
click at [592, 437] on li "Admin" at bounding box center [730, 430] width 374 height 43
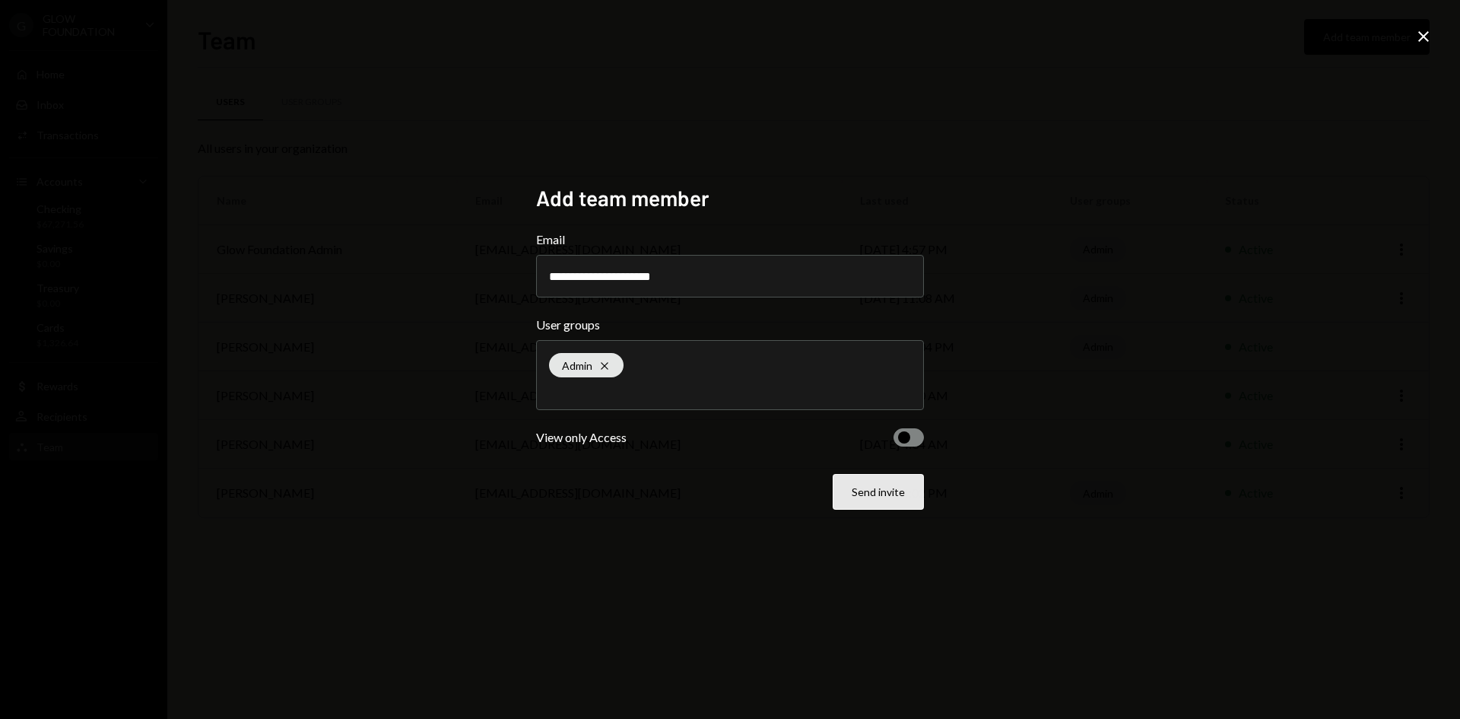
click at [875, 495] on button "Send invite" at bounding box center [878, 492] width 91 height 36
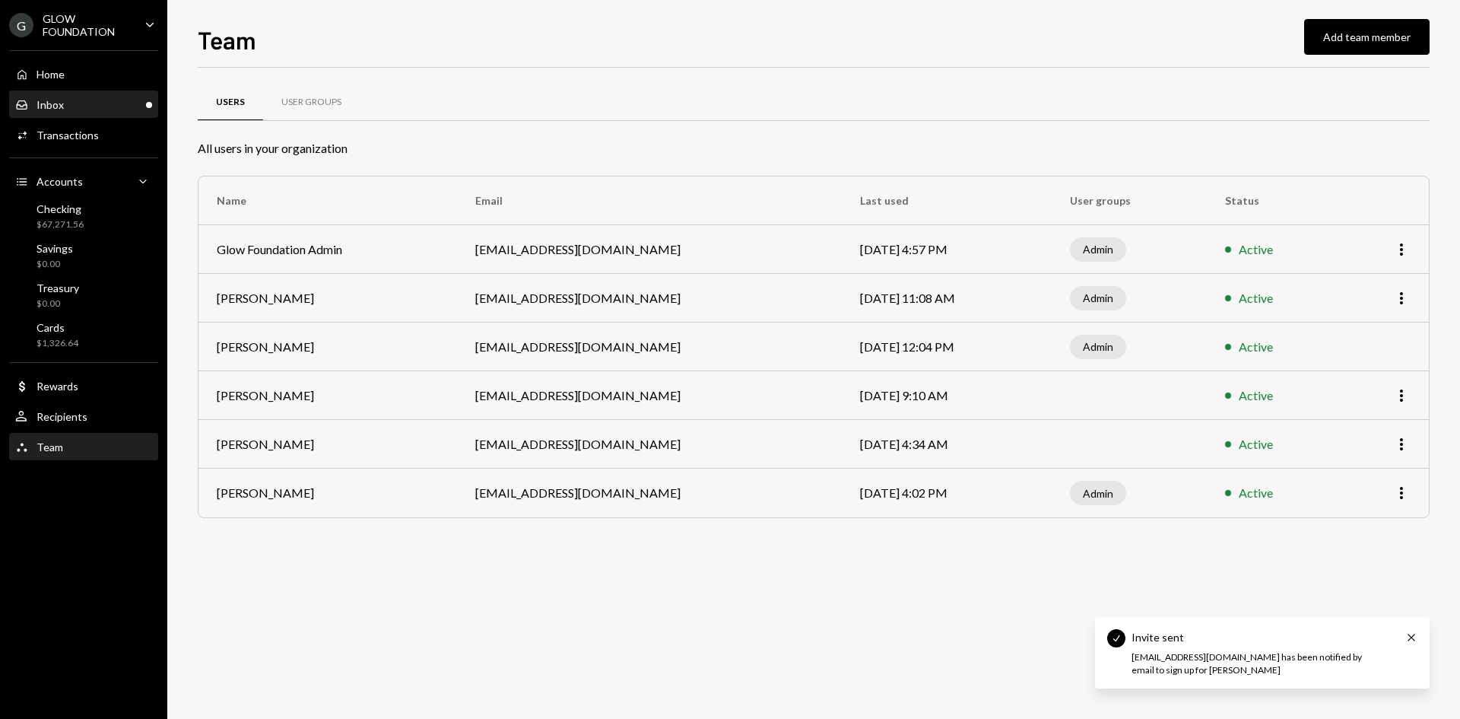
click at [103, 113] on div "Inbox Inbox" at bounding box center [83, 105] width 137 height 26
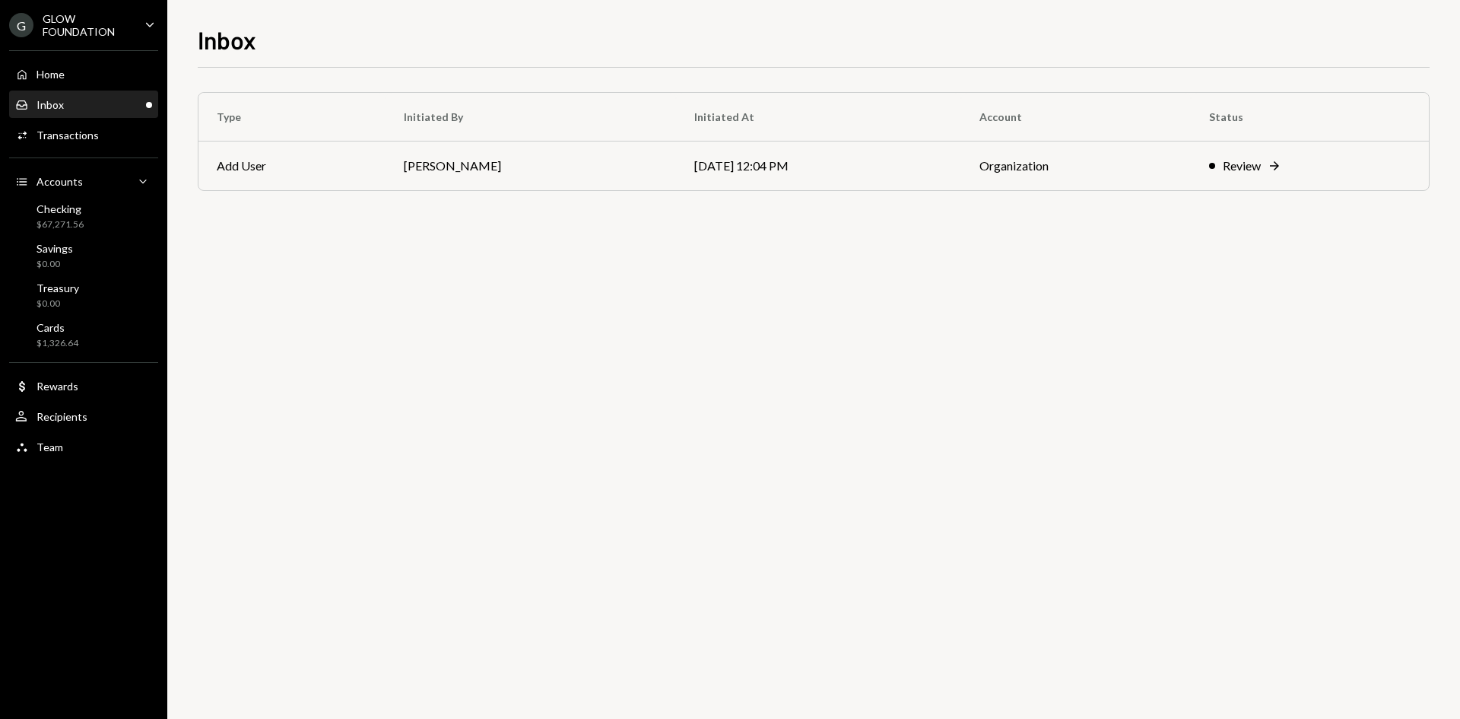
click at [97, 27] on div "GLOW FOUNDATION" at bounding box center [88, 25] width 90 height 26
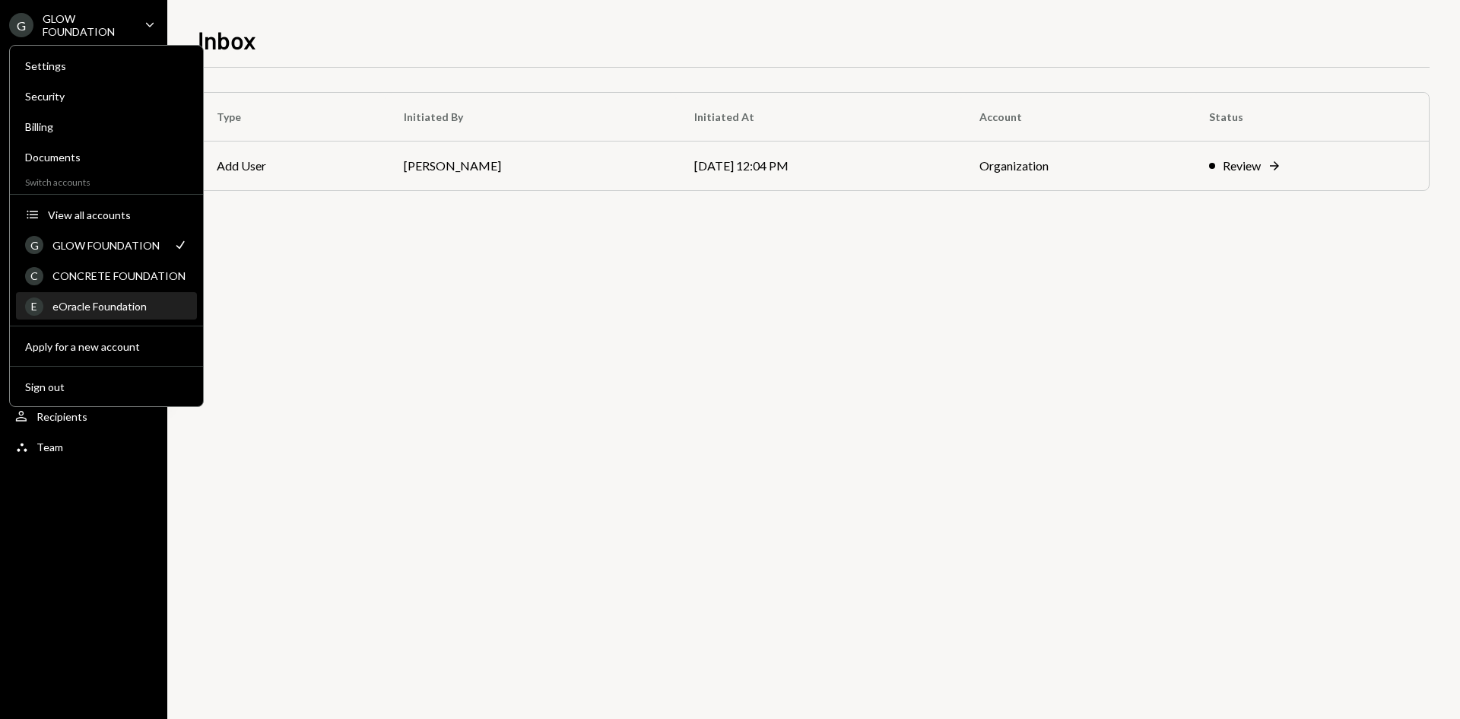
click at [93, 311] on div "eOracle Foundation" at bounding box center [119, 306] width 135 height 13
